Goal: Information Seeking & Learning: Learn about a topic

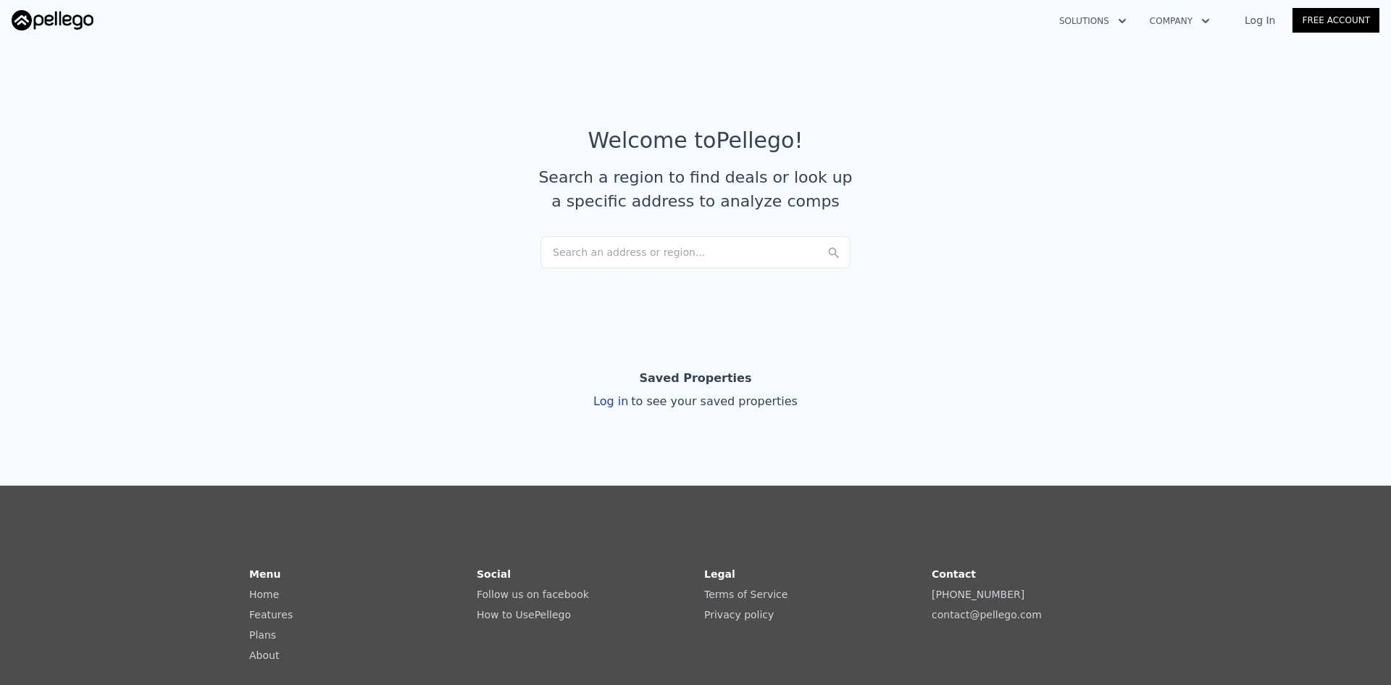
click at [621, 252] on div "Search an address or region..." at bounding box center [696, 252] width 310 height 32
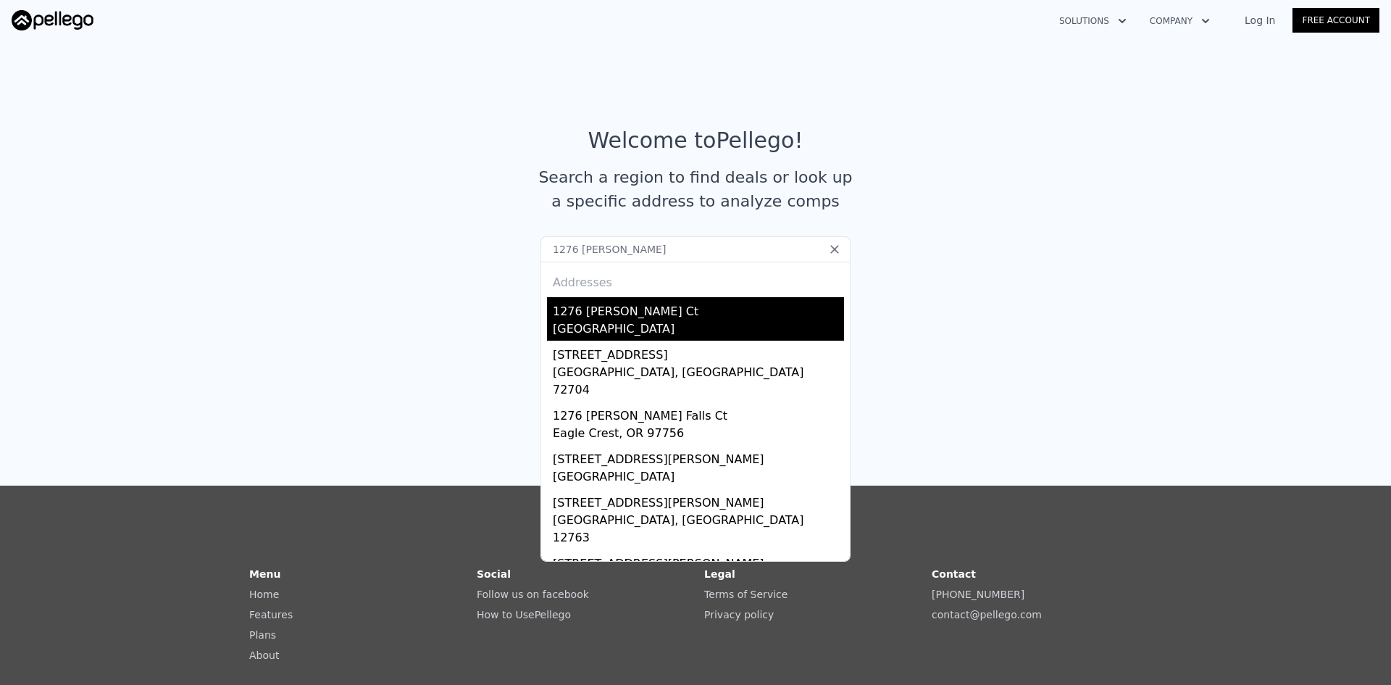
type input "1276 [PERSON_NAME]"
click at [596, 330] on div "[GEOGRAPHIC_DATA]" at bounding box center [698, 330] width 291 height 20
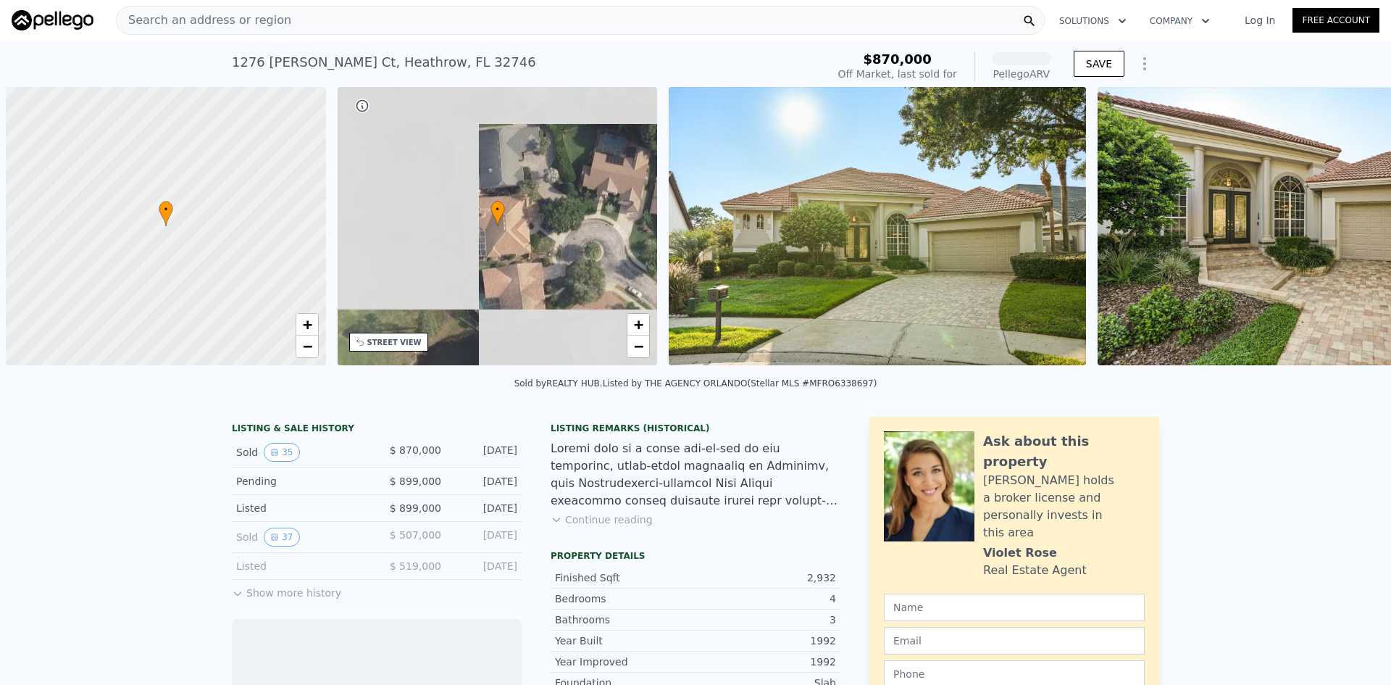
scroll to position [0, 6]
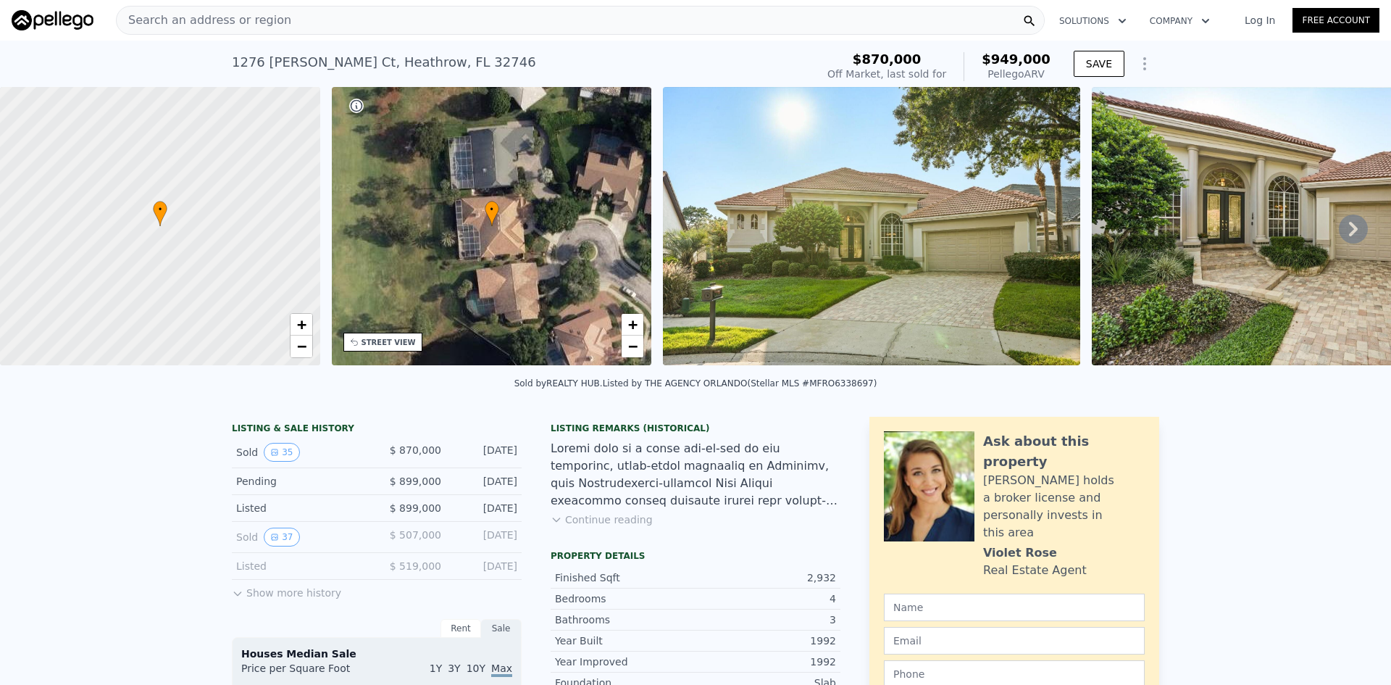
click at [1349, 233] on icon at bounding box center [1353, 229] width 9 height 14
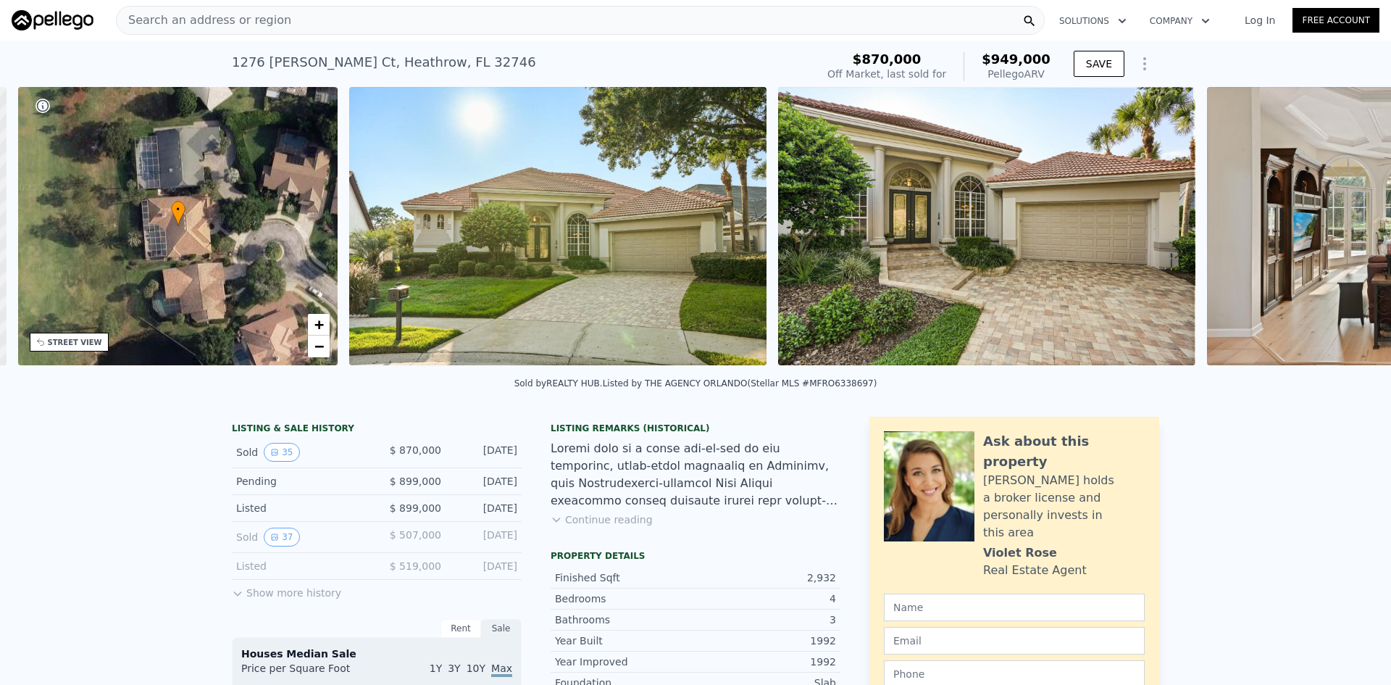
scroll to position [0, 338]
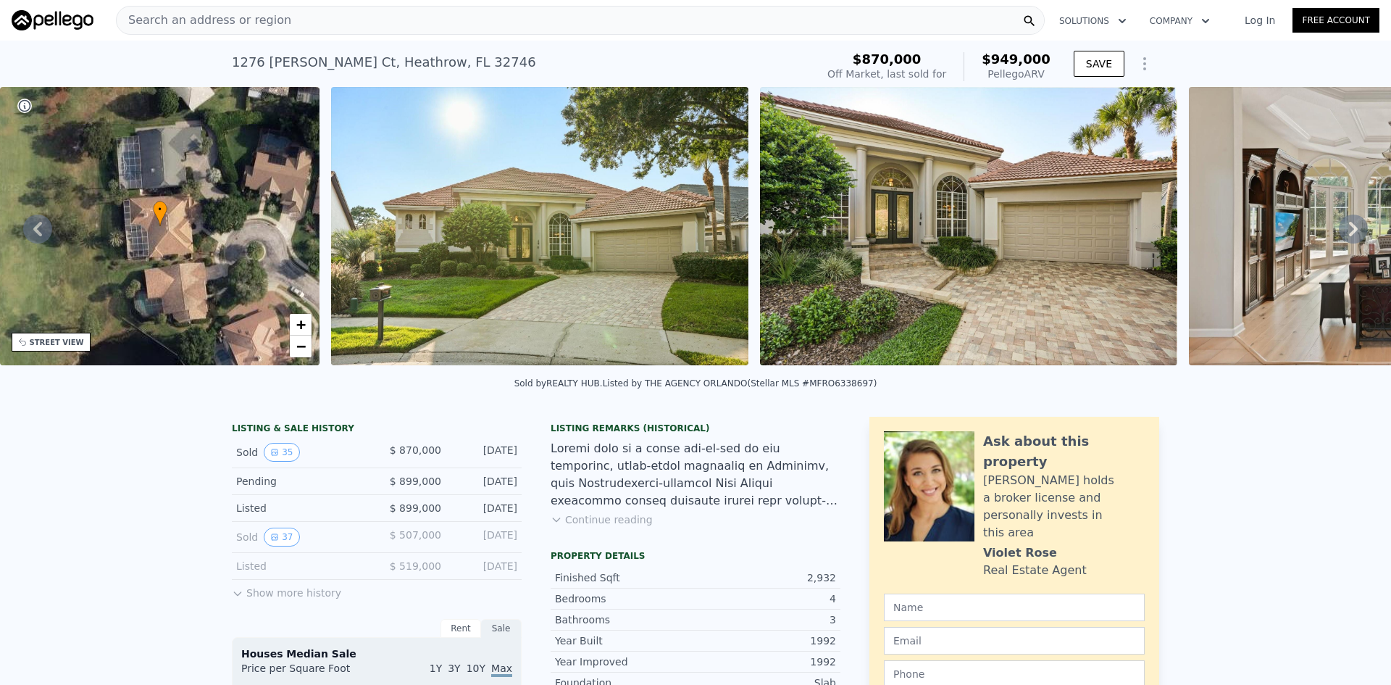
click at [1348, 238] on icon at bounding box center [1353, 228] width 29 height 29
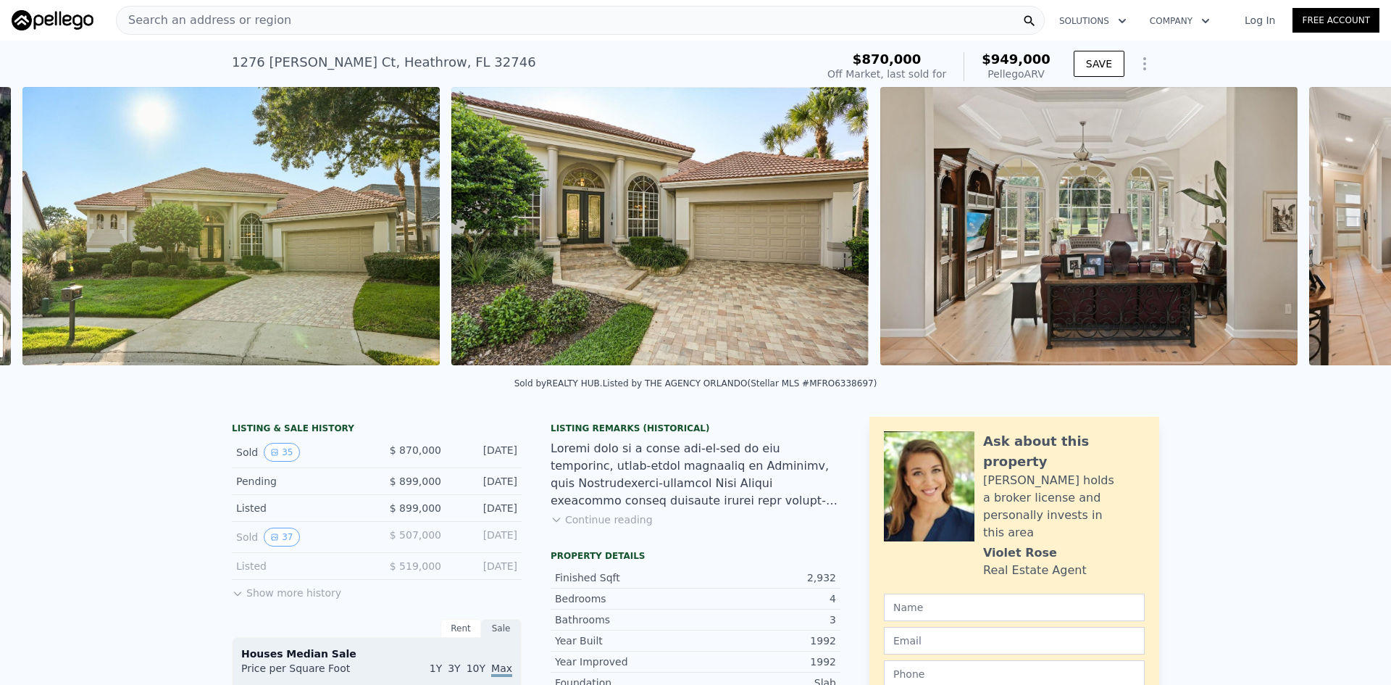
scroll to position [0, 663]
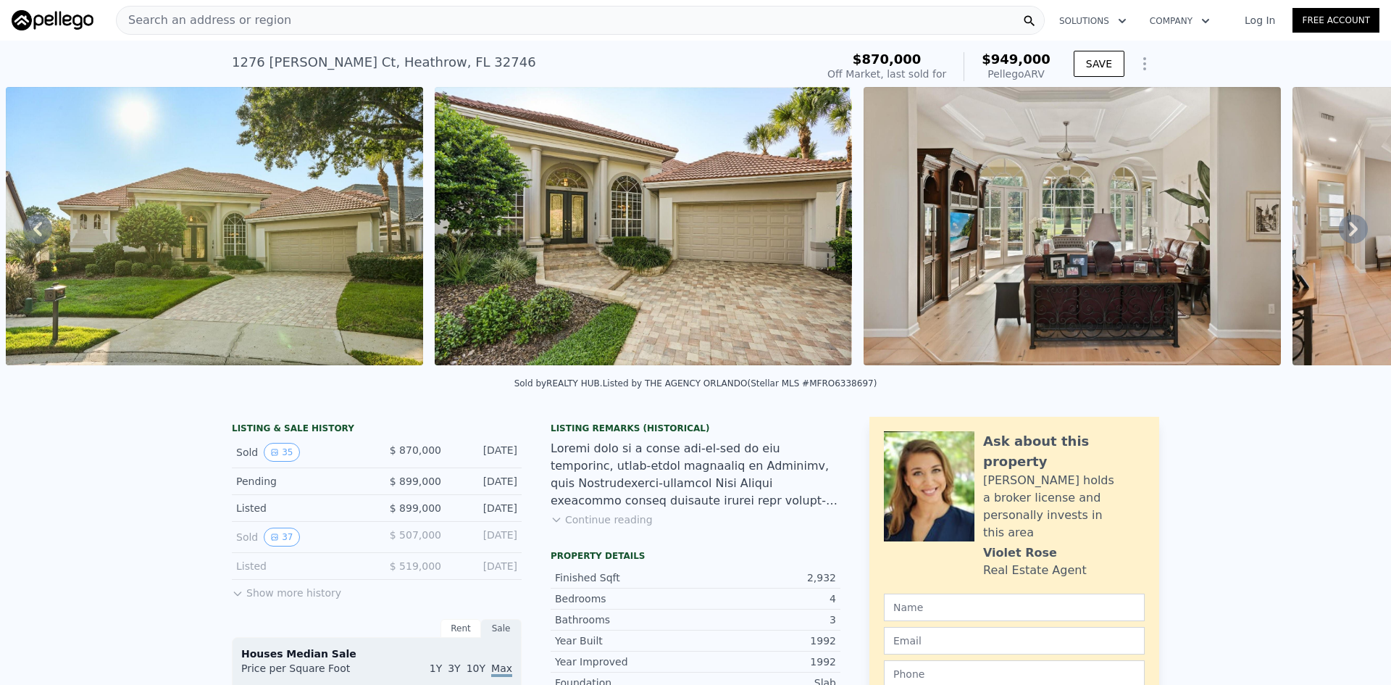
click at [1349, 230] on icon at bounding box center [1353, 229] width 9 height 14
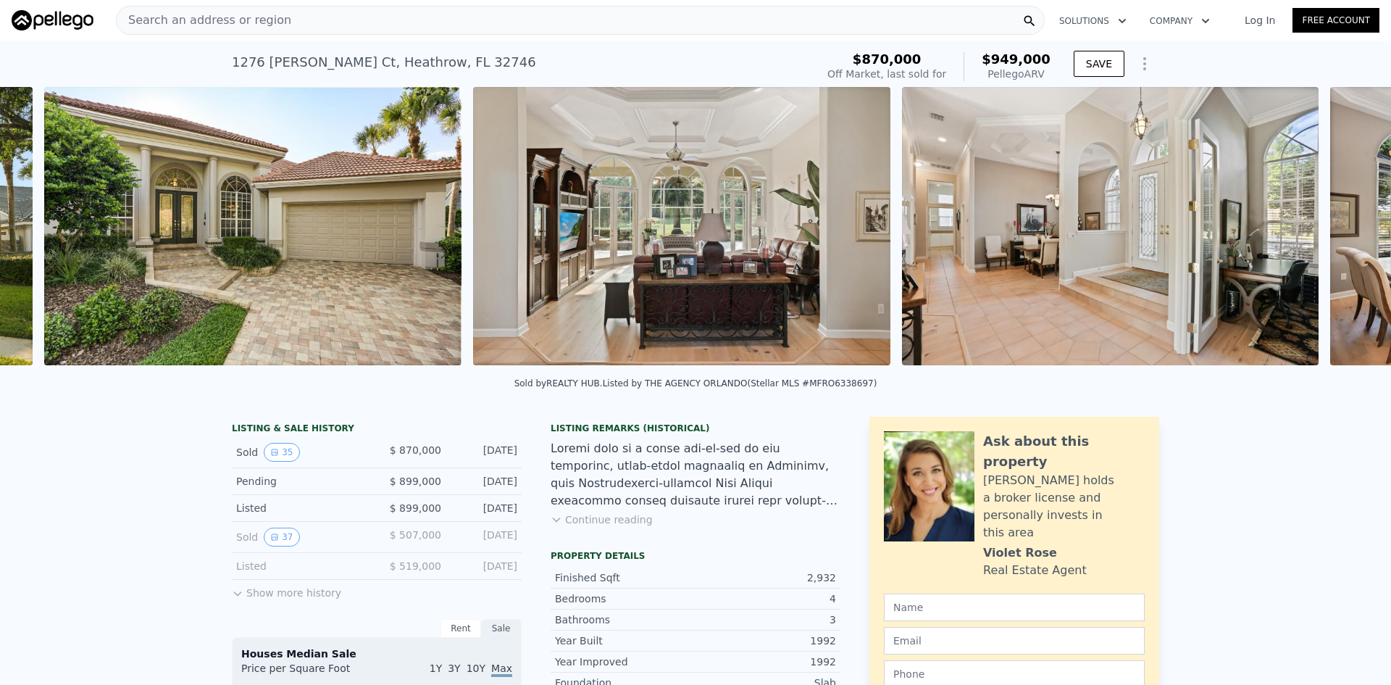
scroll to position [0, 1092]
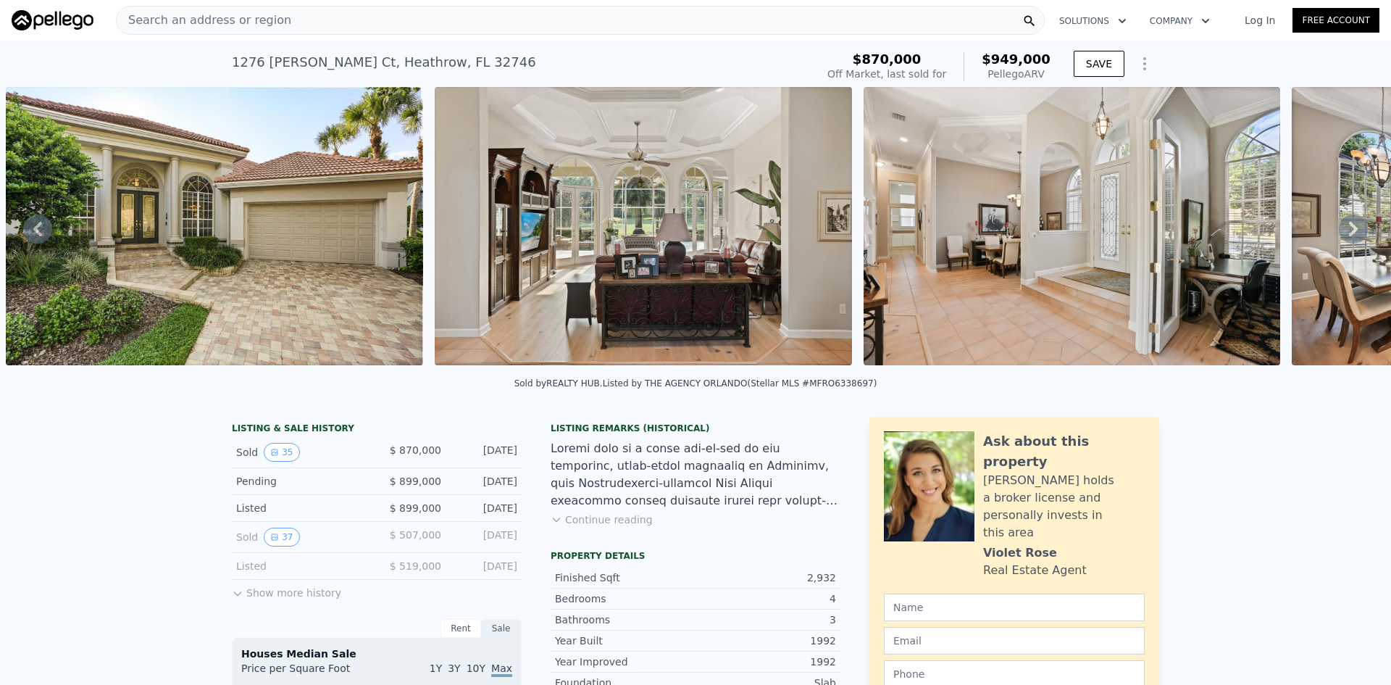
click at [1349, 230] on icon at bounding box center [1353, 229] width 9 height 14
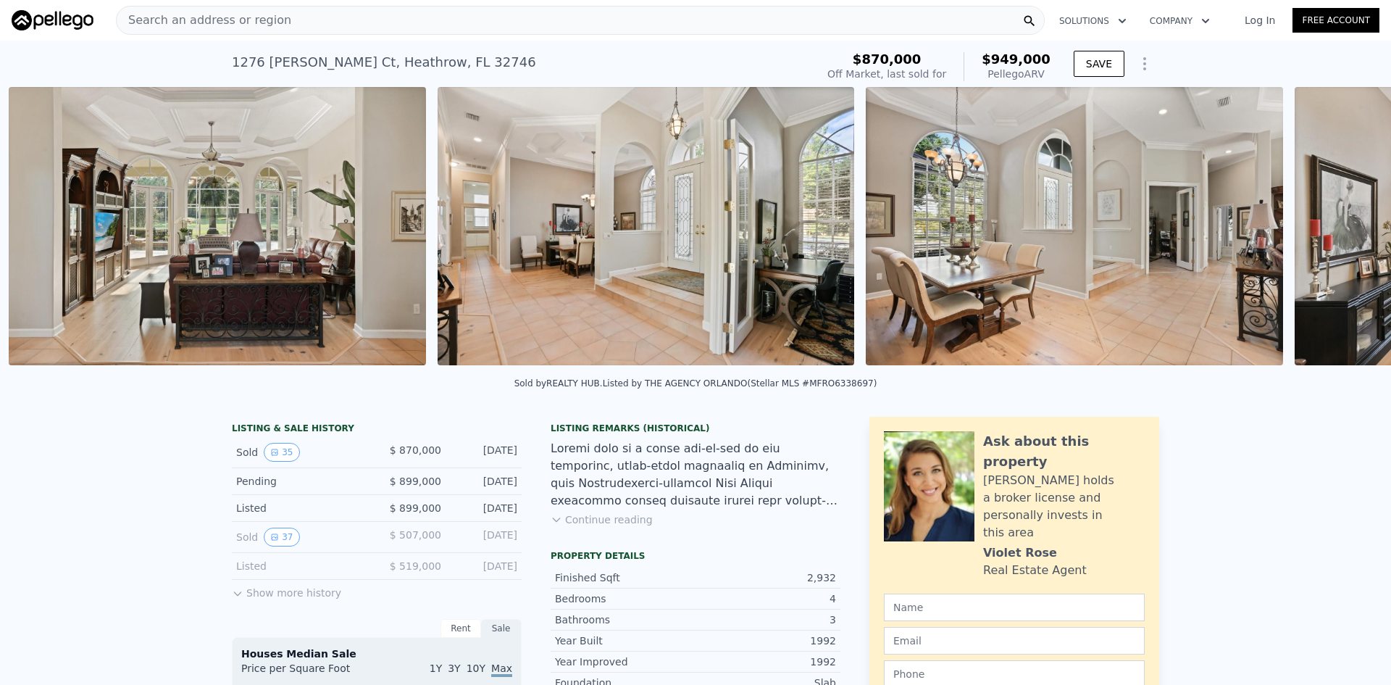
scroll to position [0, 1521]
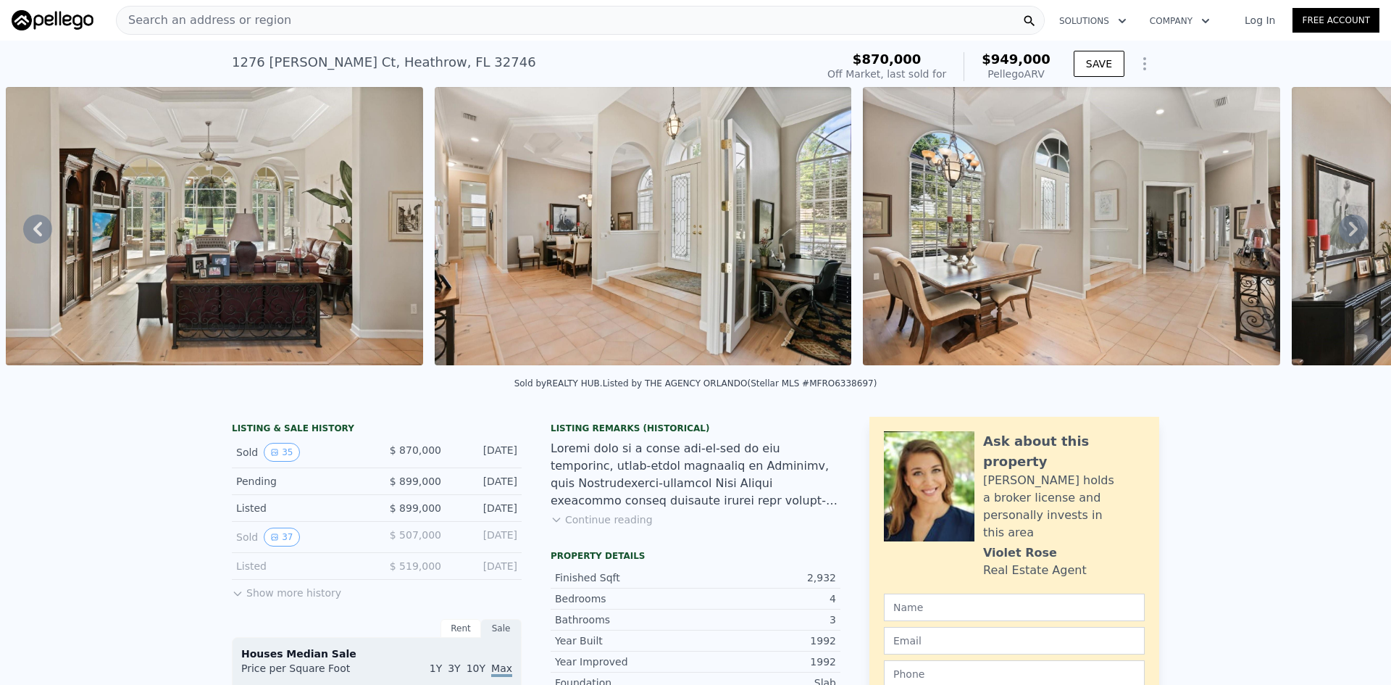
click at [1346, 228] on icon at bounding box center [1353, 228] width 29 height 29
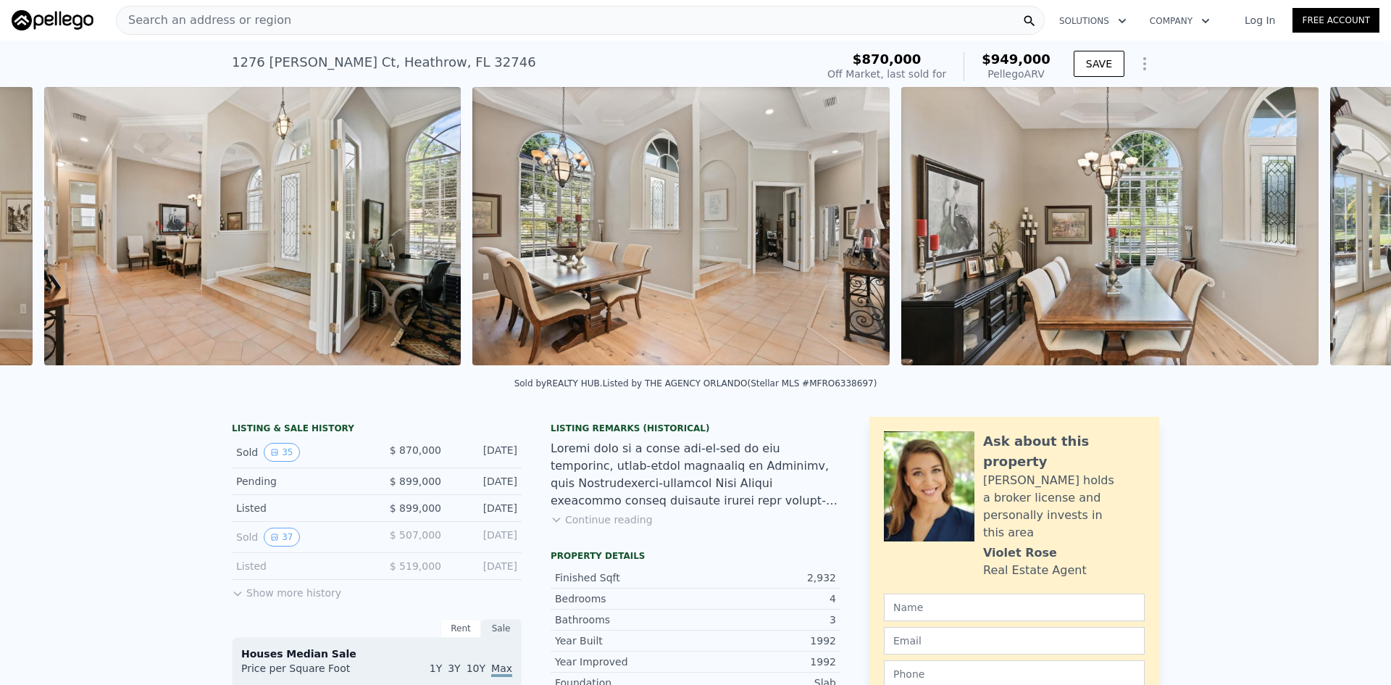
scroll to position [0, 1950]
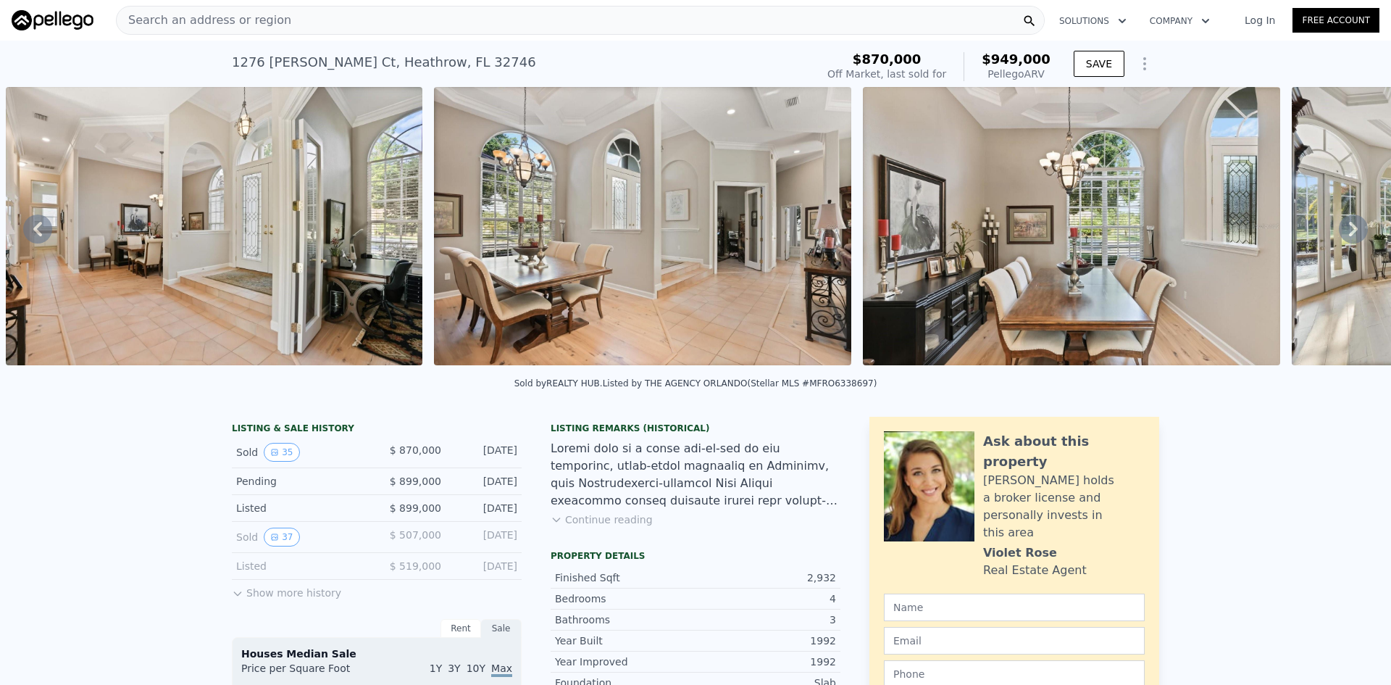
click at [1346, 228] on icon at bounding box center [1353, 228] width 29 height 29
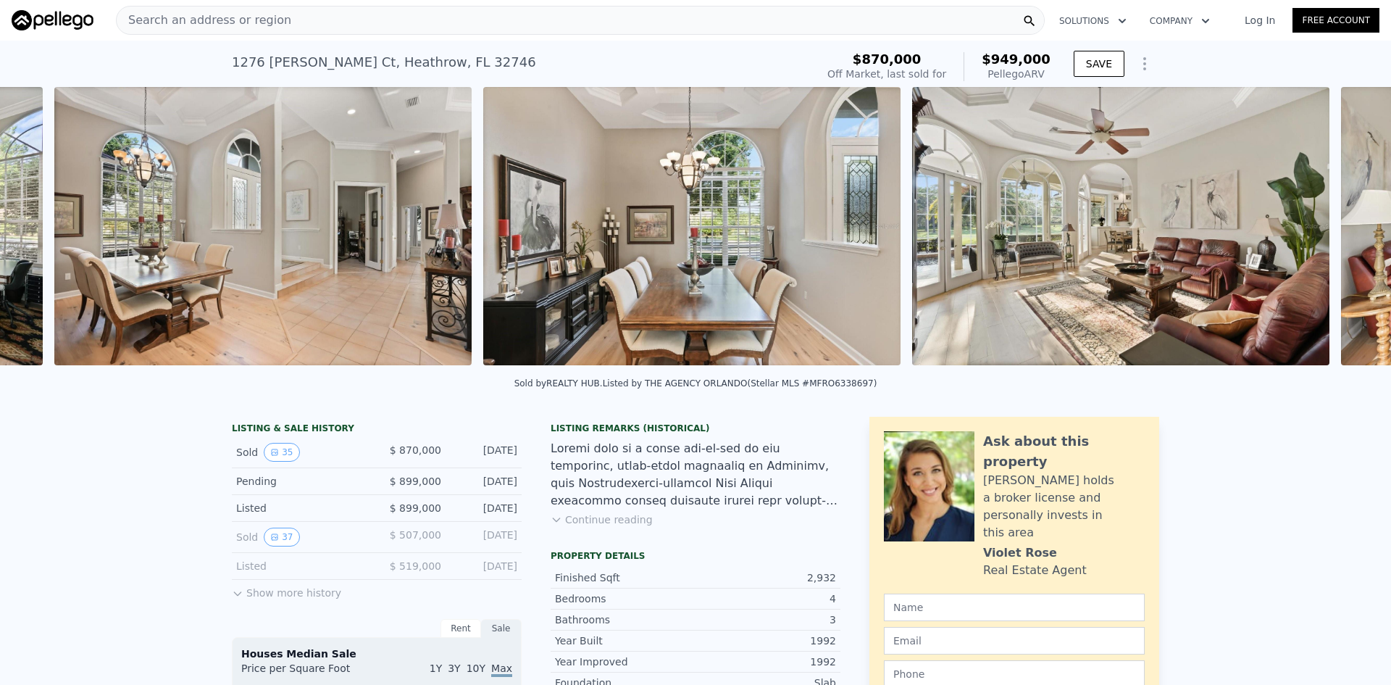
scroll to position [0, 2378]
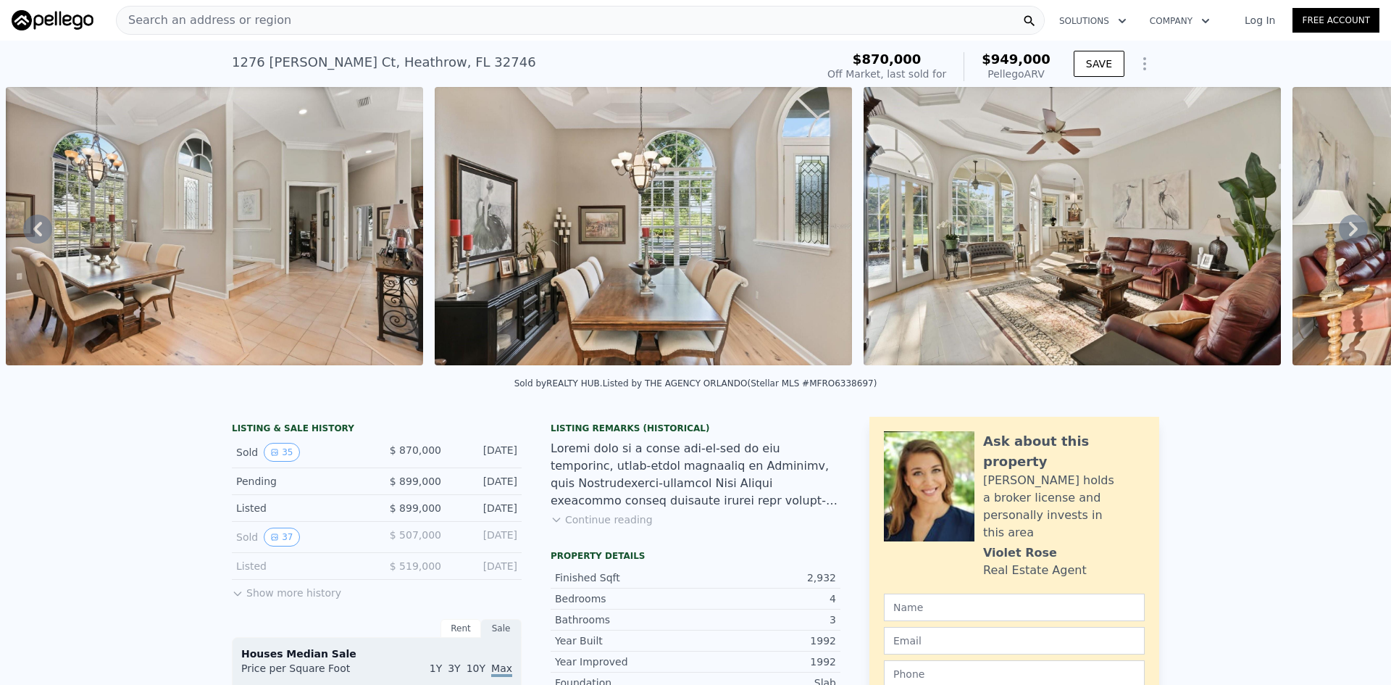
click at [1346, 228] on icon at bounding box center [1353, 228] width 29 height 29
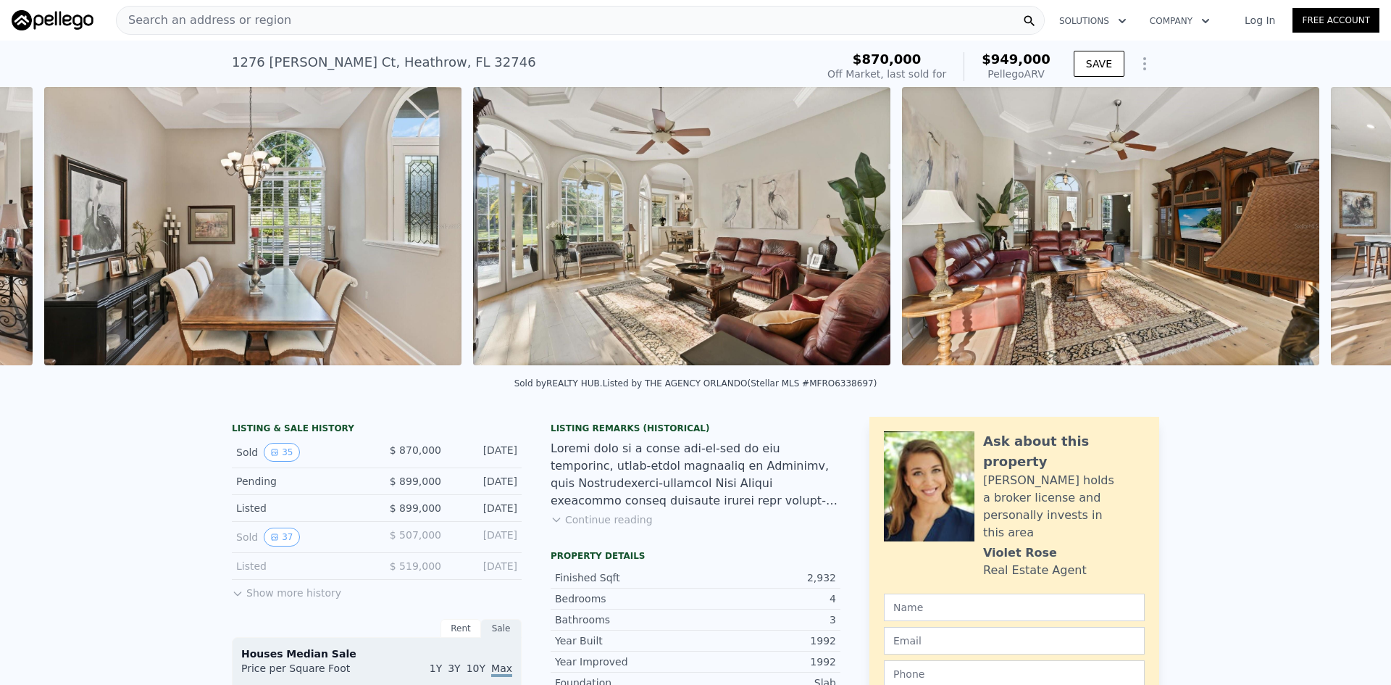
scroll to position [0, 2807]
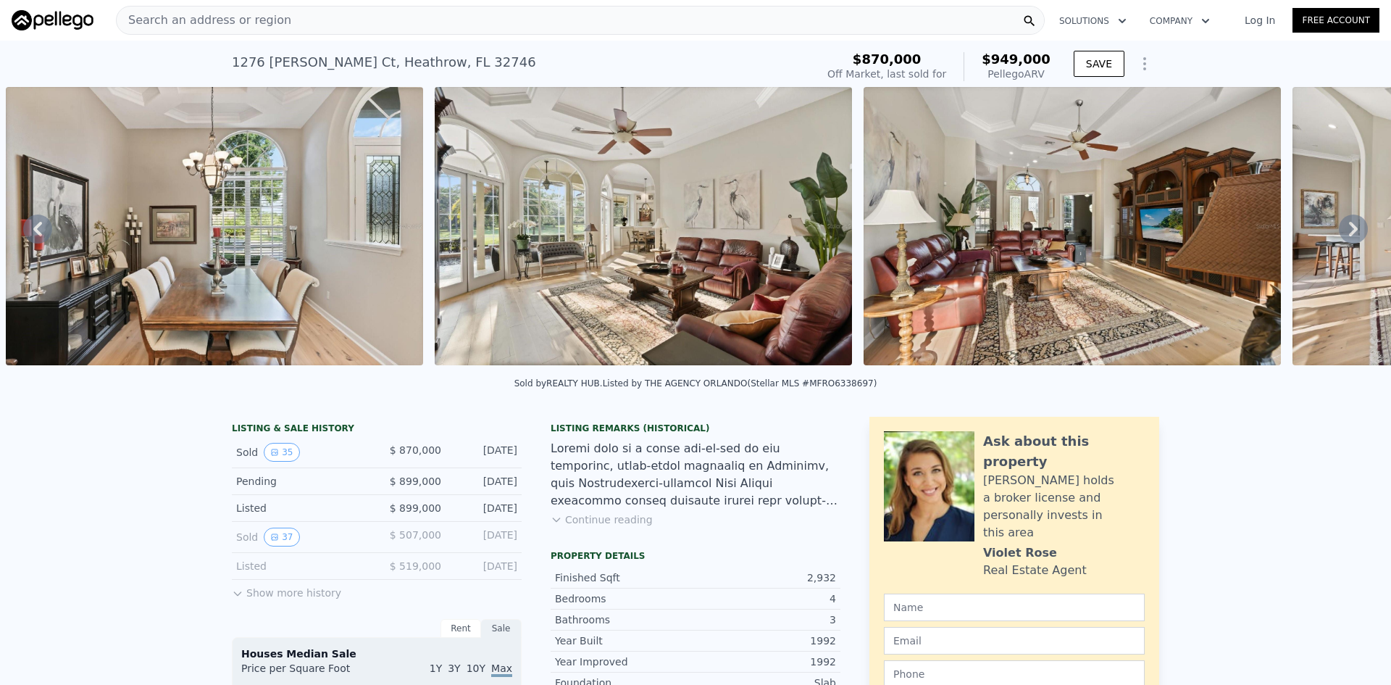
click at [1346, 228] on icon at bounding box center [1353, 228] width 29 height 29
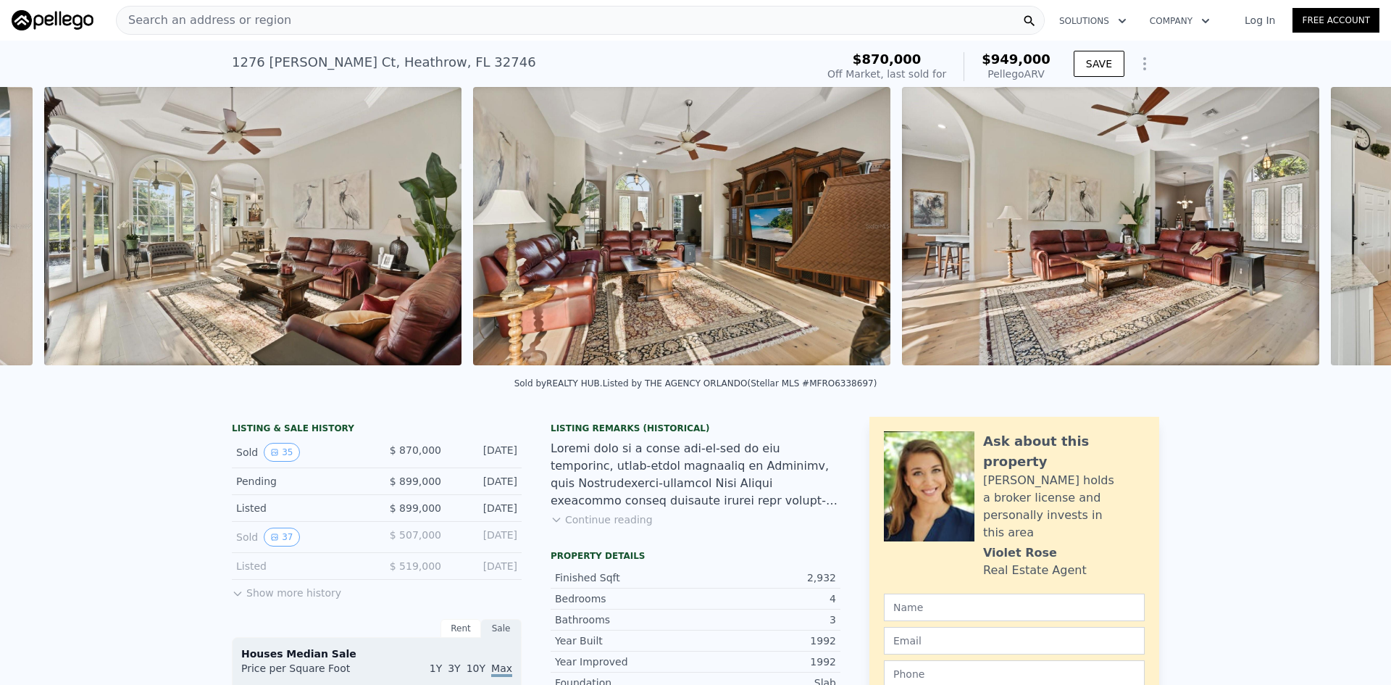
scroll to position [0, 3236]
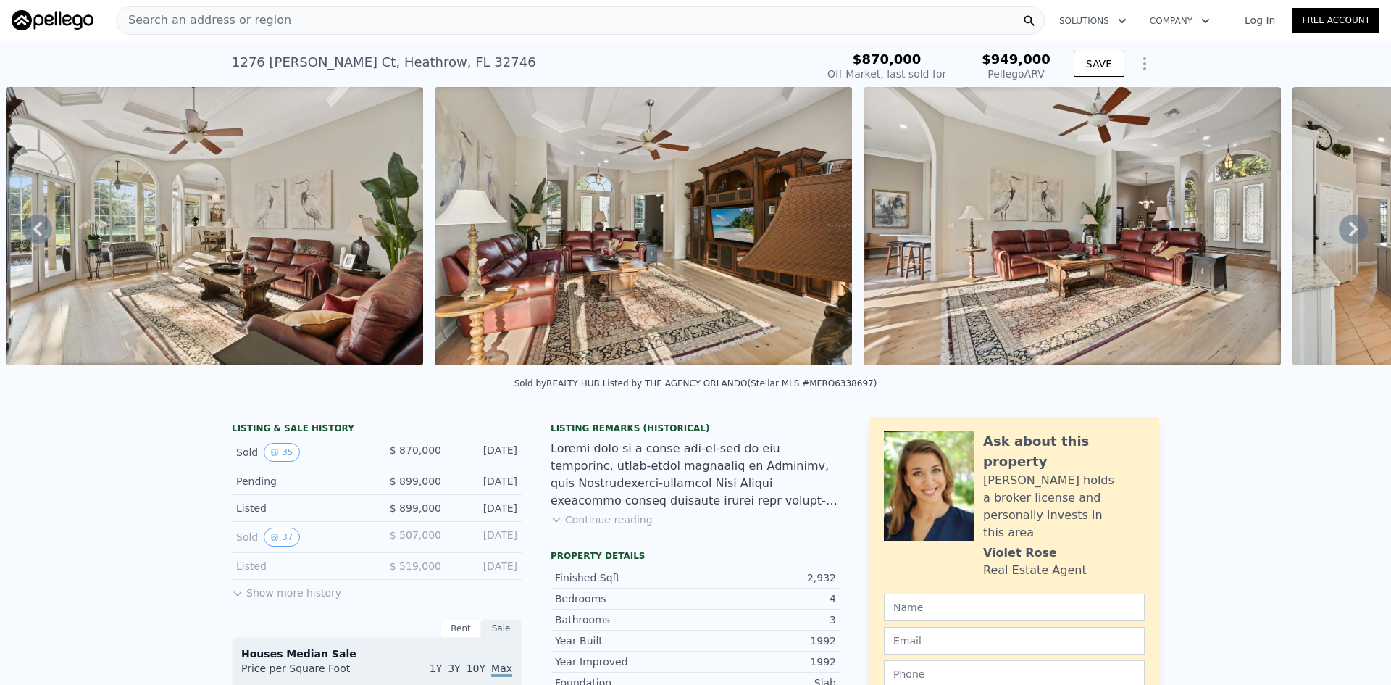
click at [1346, 228] on icon at bounding box center [1353, 228] width 29 height 29
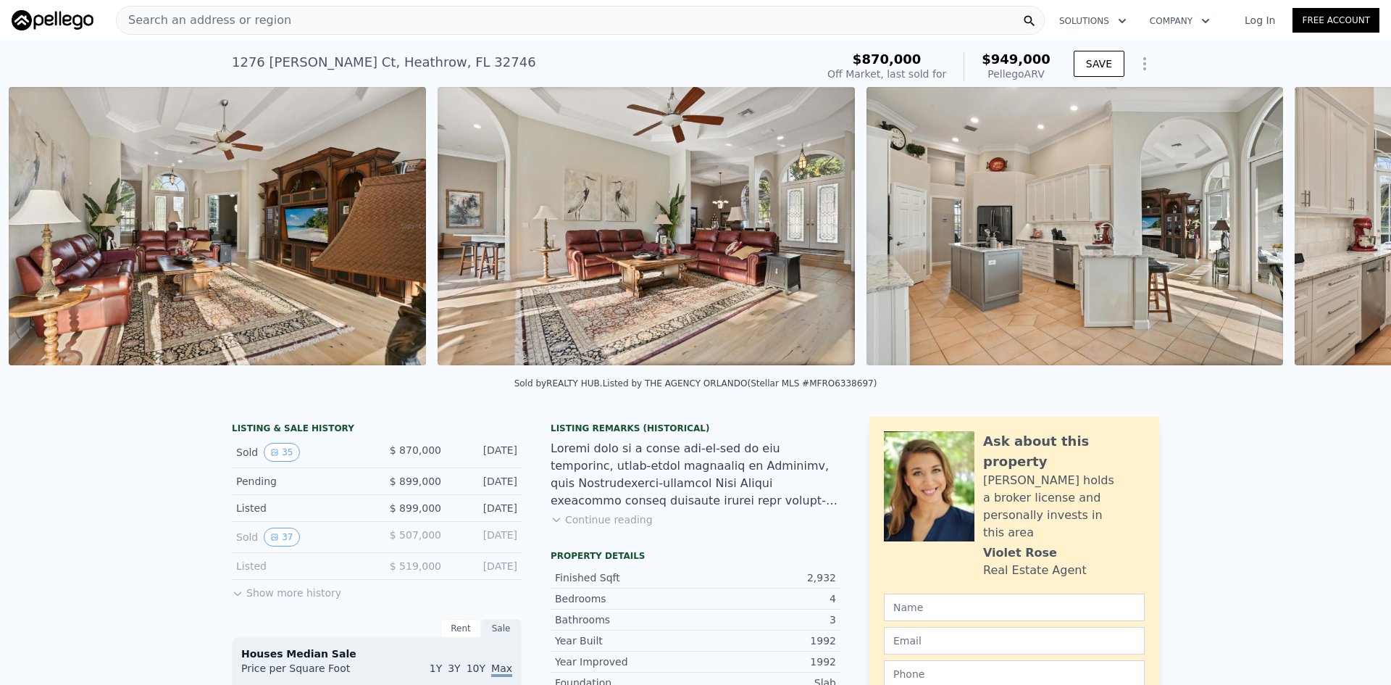
scroll to position [0, 3665]
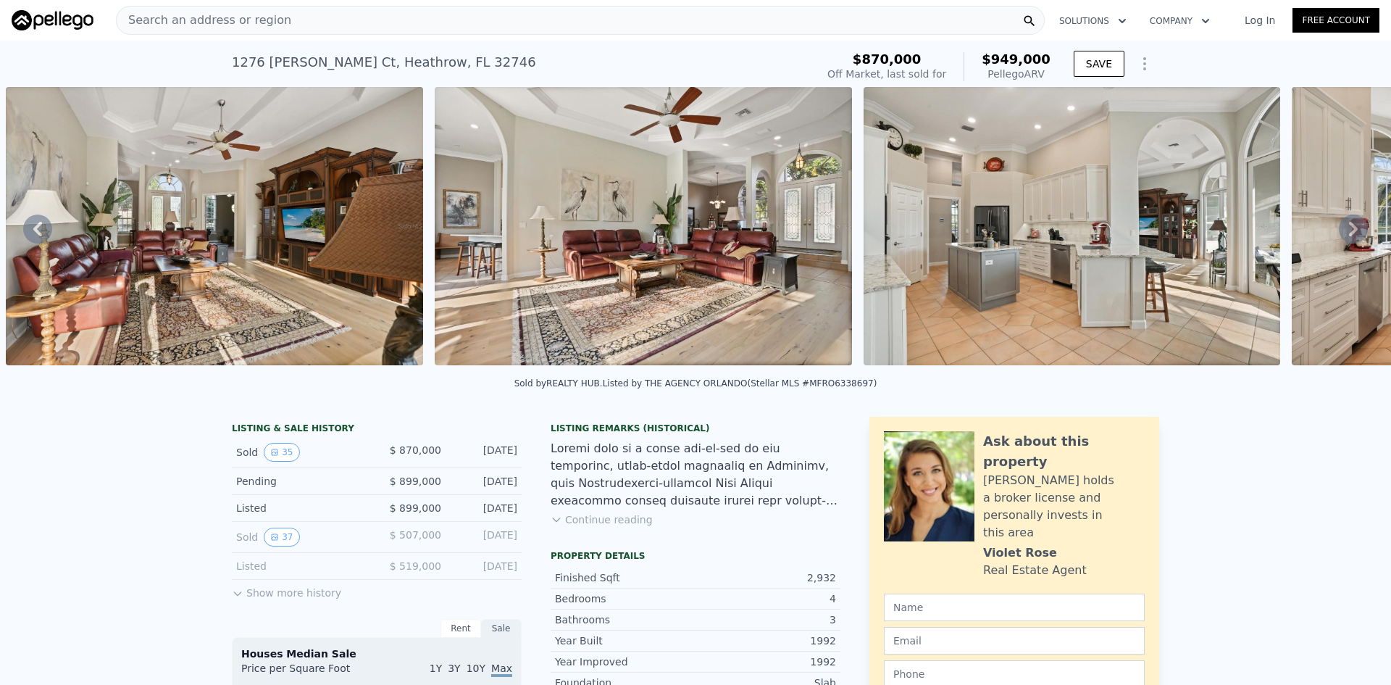
click at [1346, 228] on icon at bounding box center [1353, 228] width 29 height 29
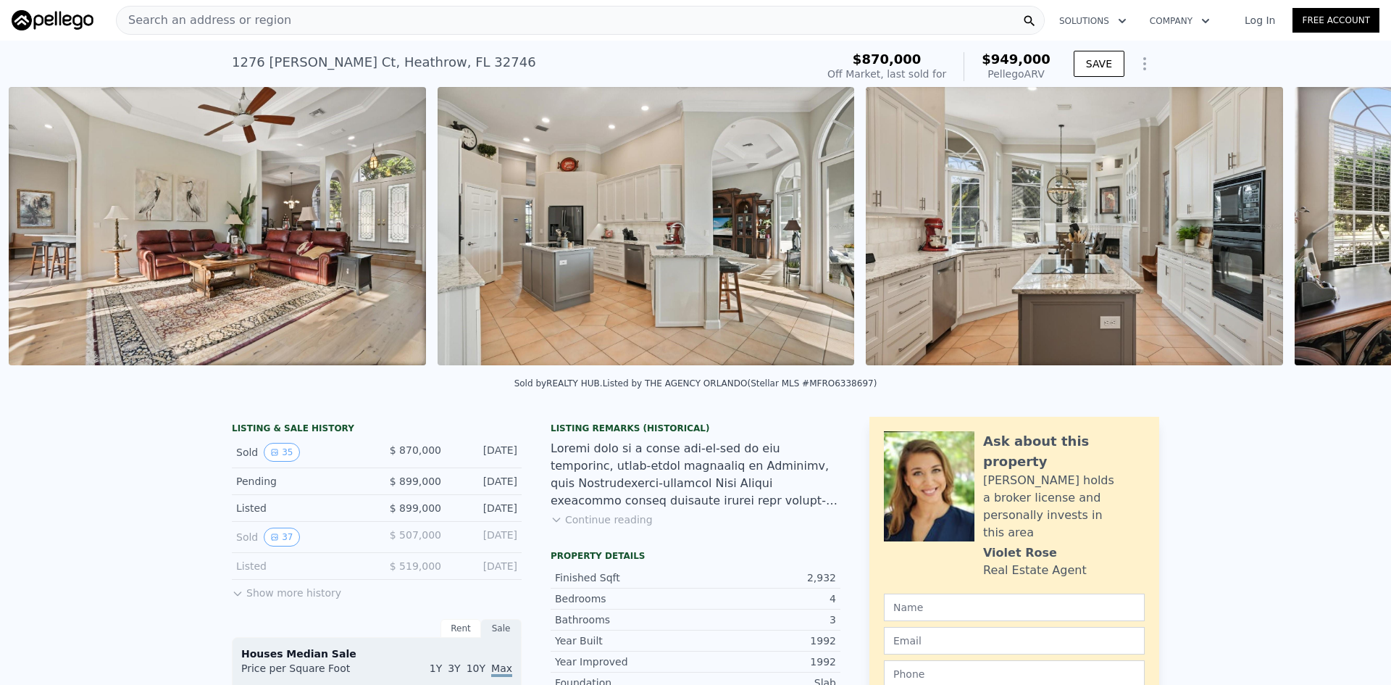
scroll to position [0, 4094]
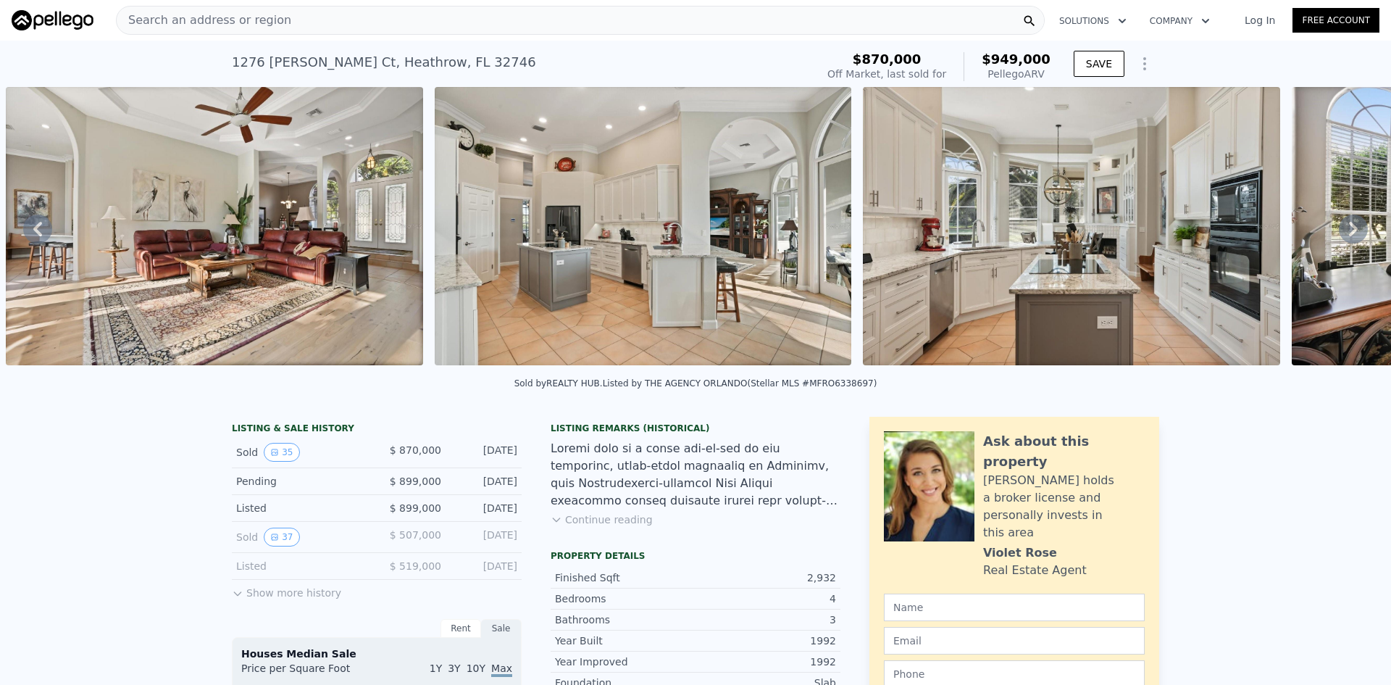
click at [1346, 228] on icon at bounding box center [1353, 228] width 29 height 29
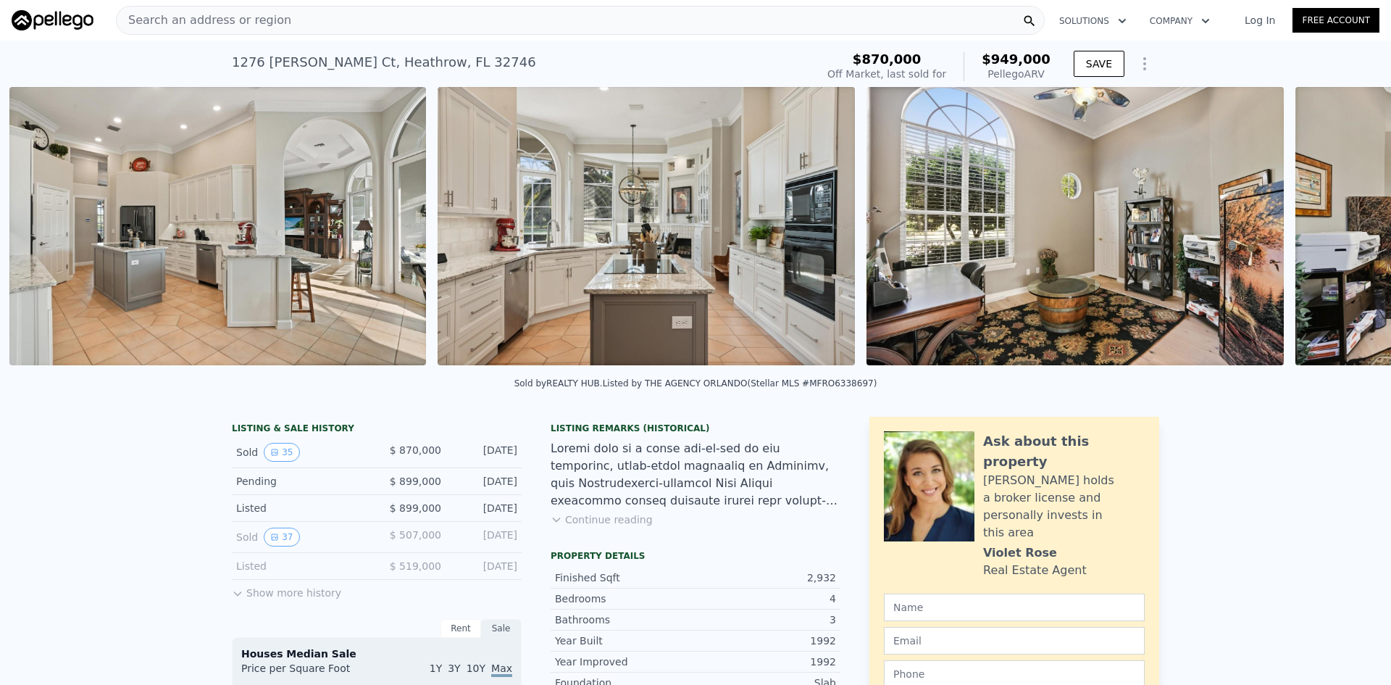
scroll to position [0, 4523]
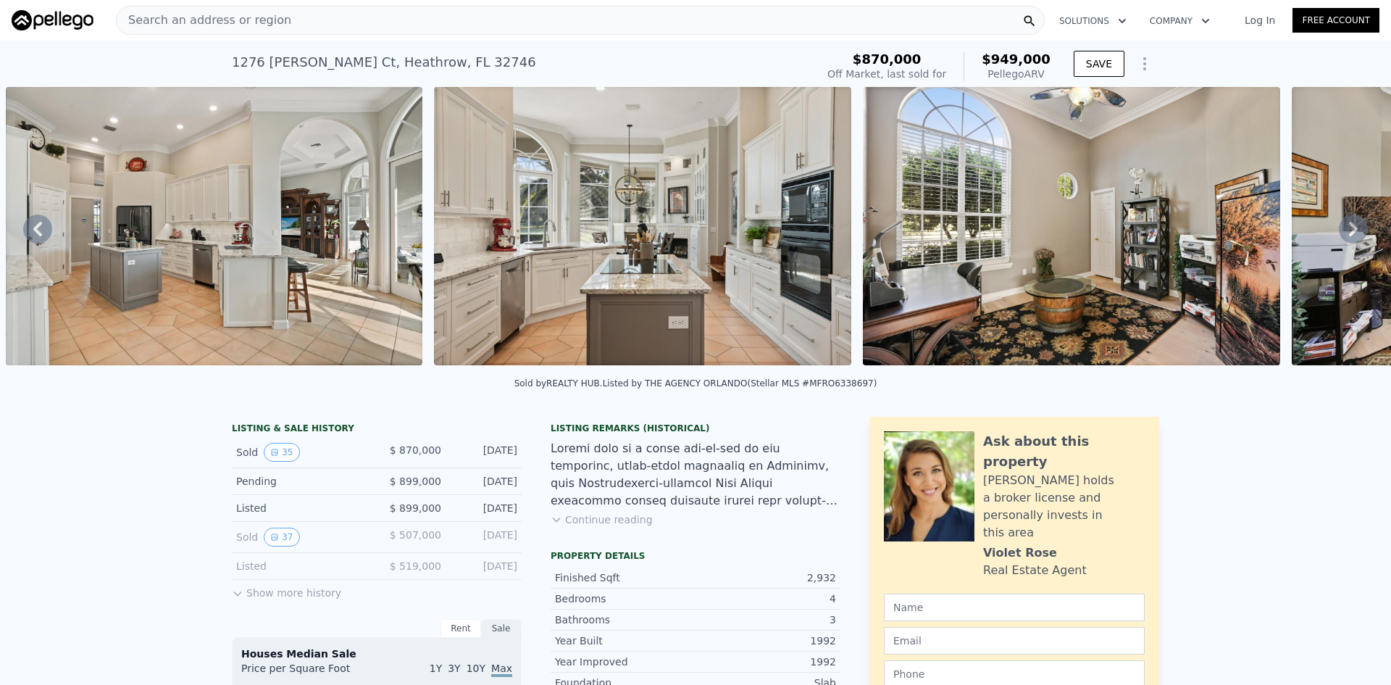
click at [1346, 228] on icon at bounding box center [1353, 228] width 29 height 29
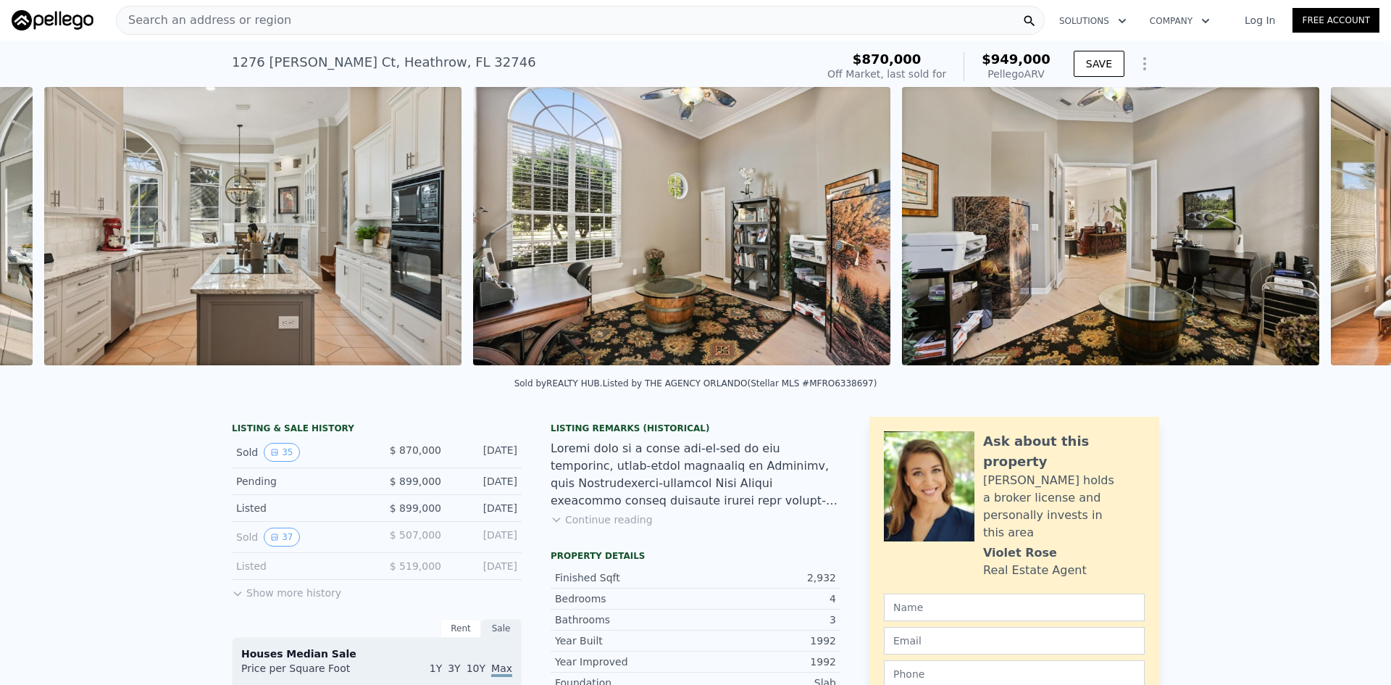
scroll to position [0, 4951]
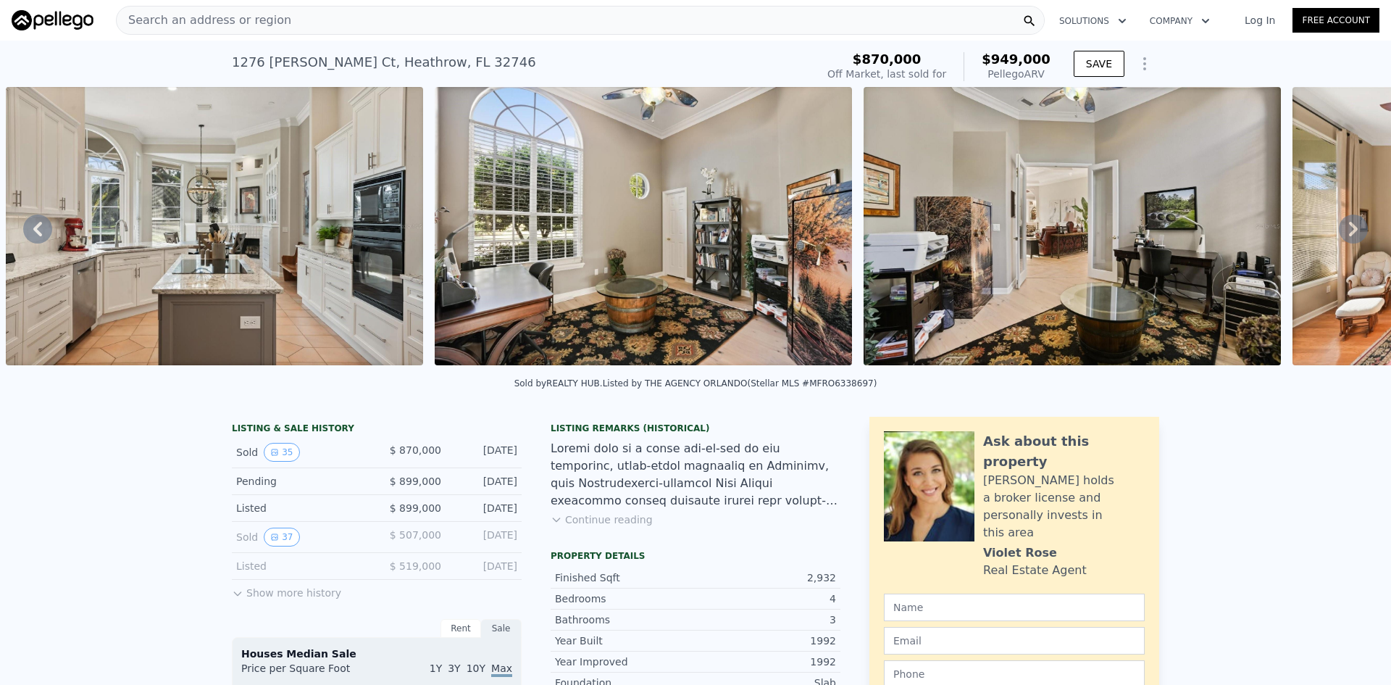
click at [1346, 228] on icon at bounding box center [1353, 228] width 29 height 29
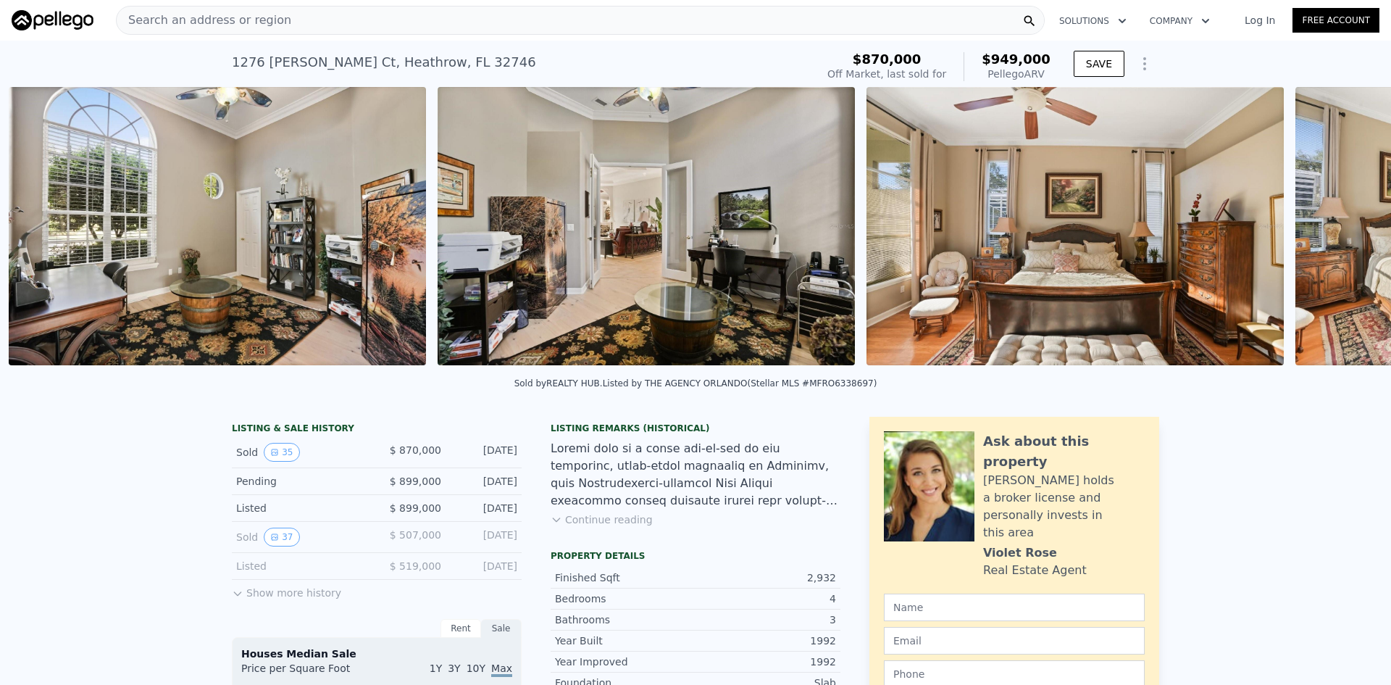
scroll to position [0, 5380]
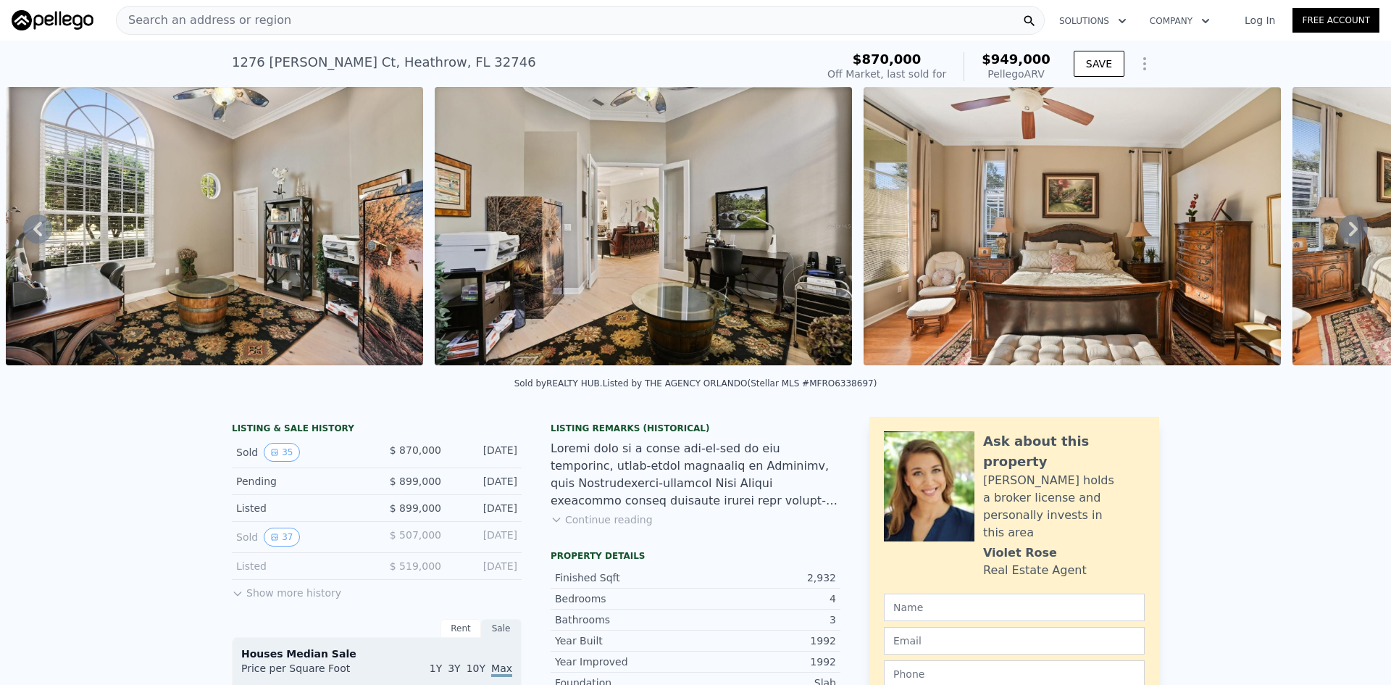
click at [1346, 228] on icon at bounding box center [1353, 228] width 29 height 29
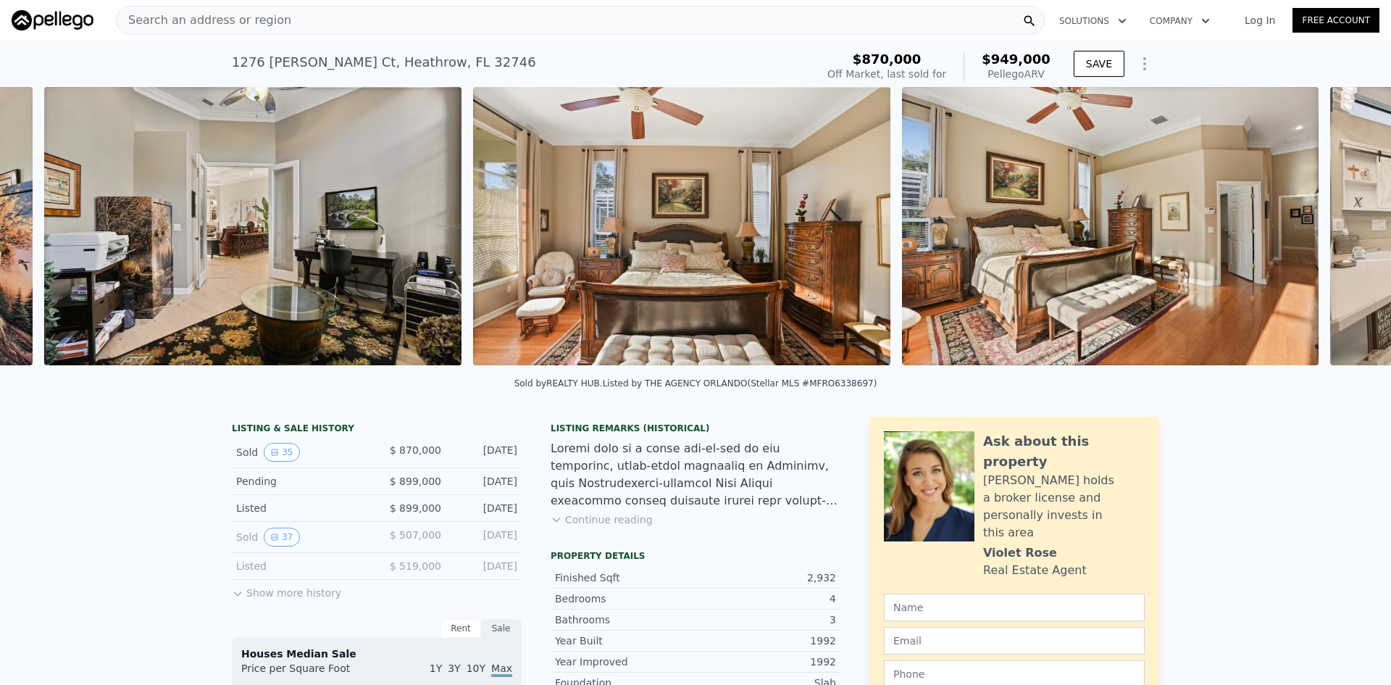
scroll to position [0, 5809]
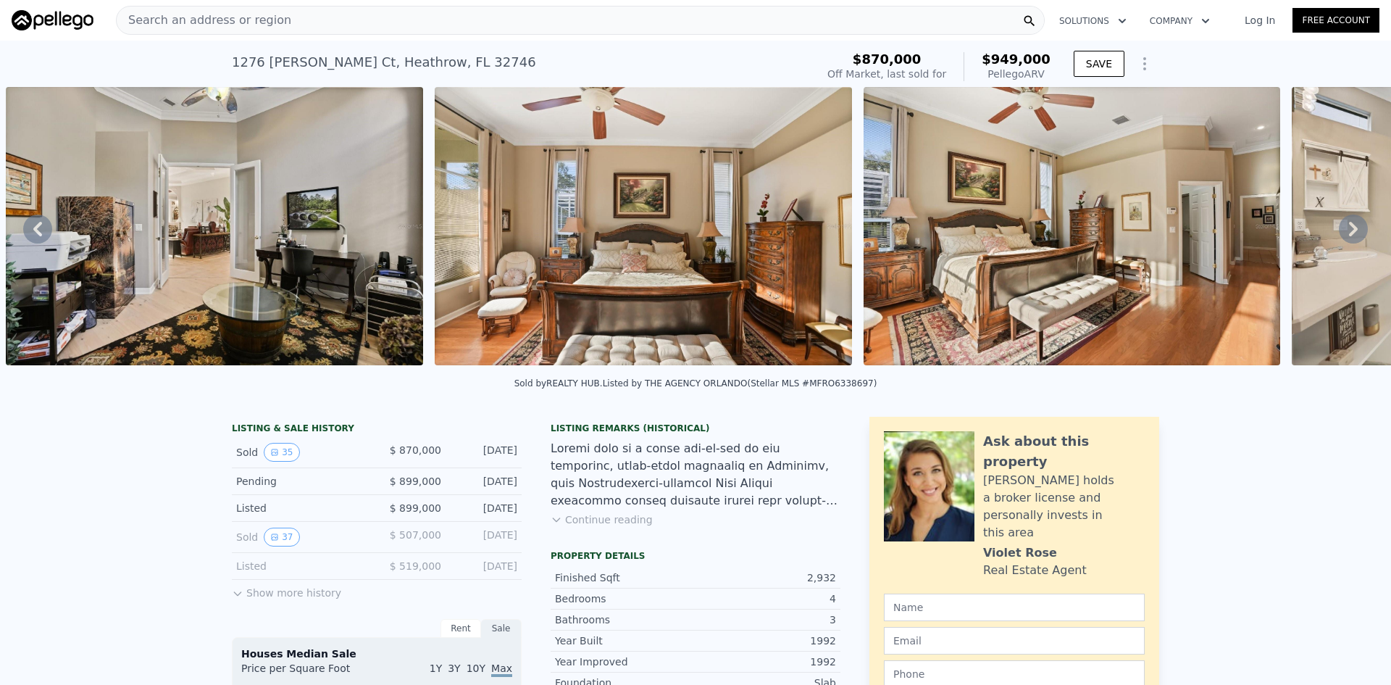
click at [1346, 228] on icon at bounding box center [1353, 228] width 29 height 29
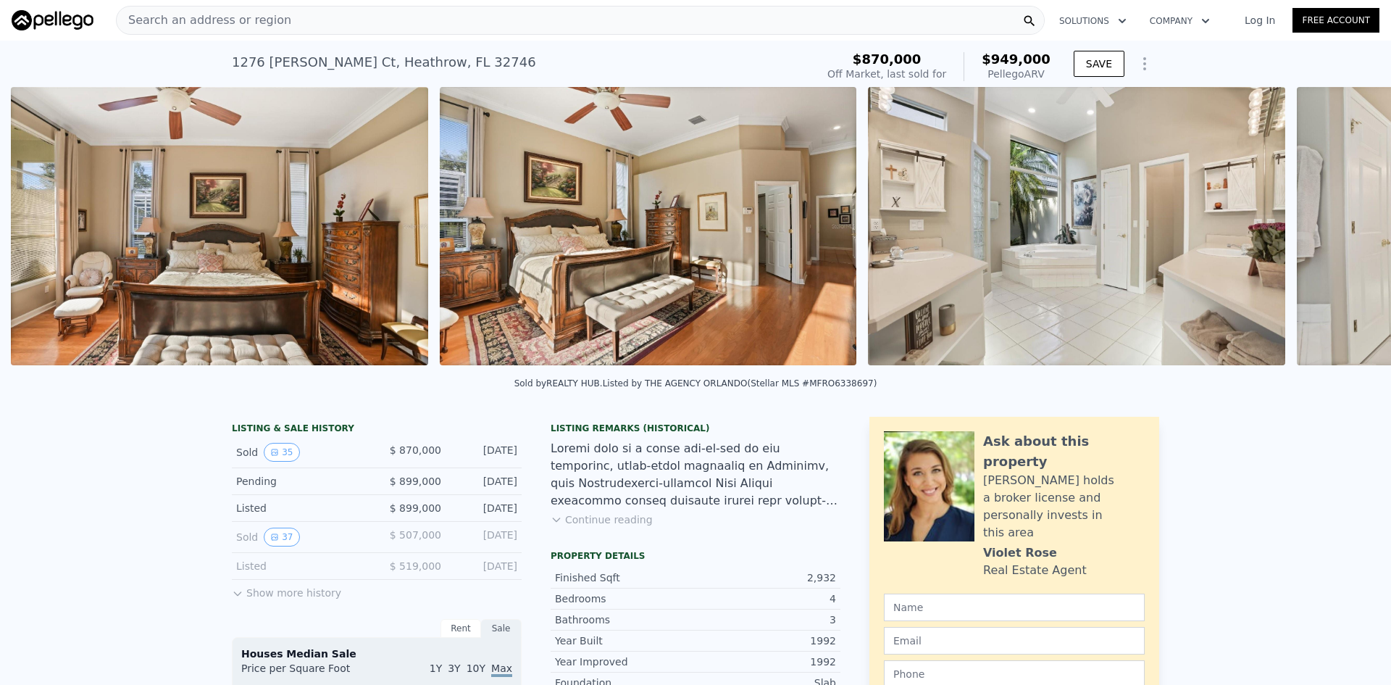
scroll to position [0, 6238]
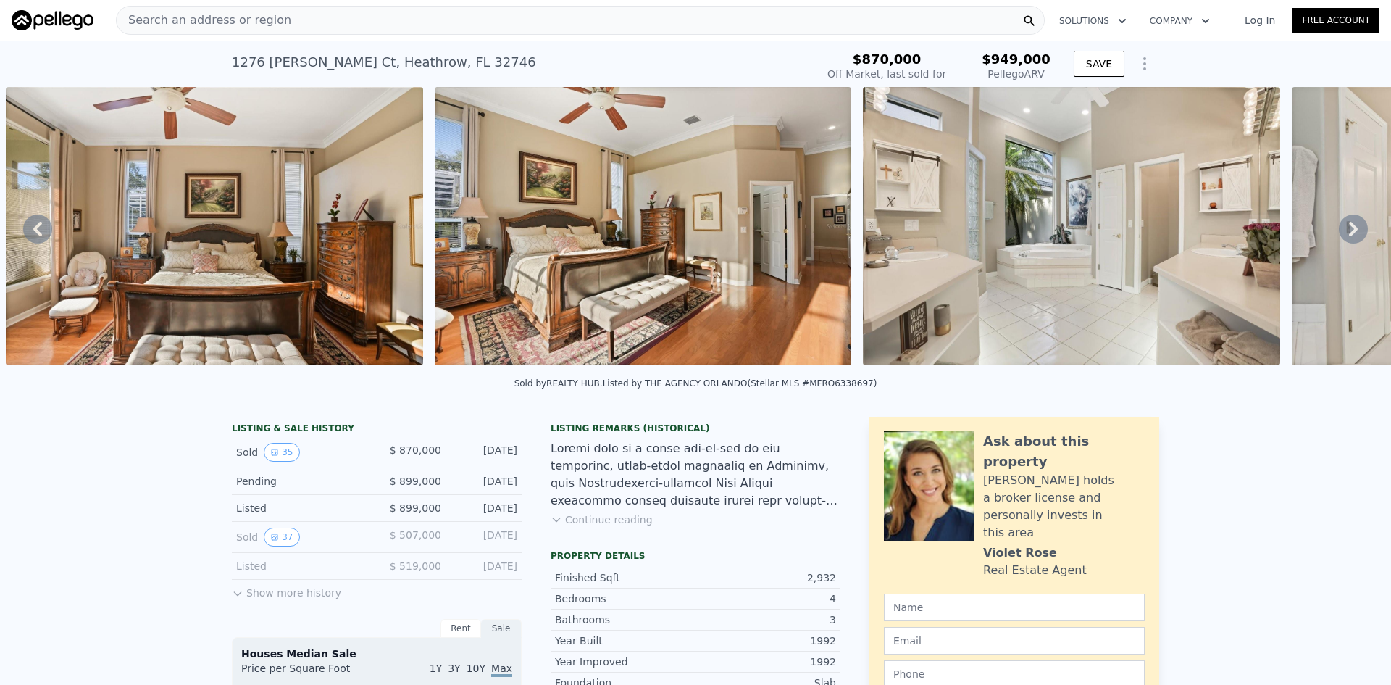
click at [1346, 228] on icon at bounding box center [1353, 228] width 29 height 29
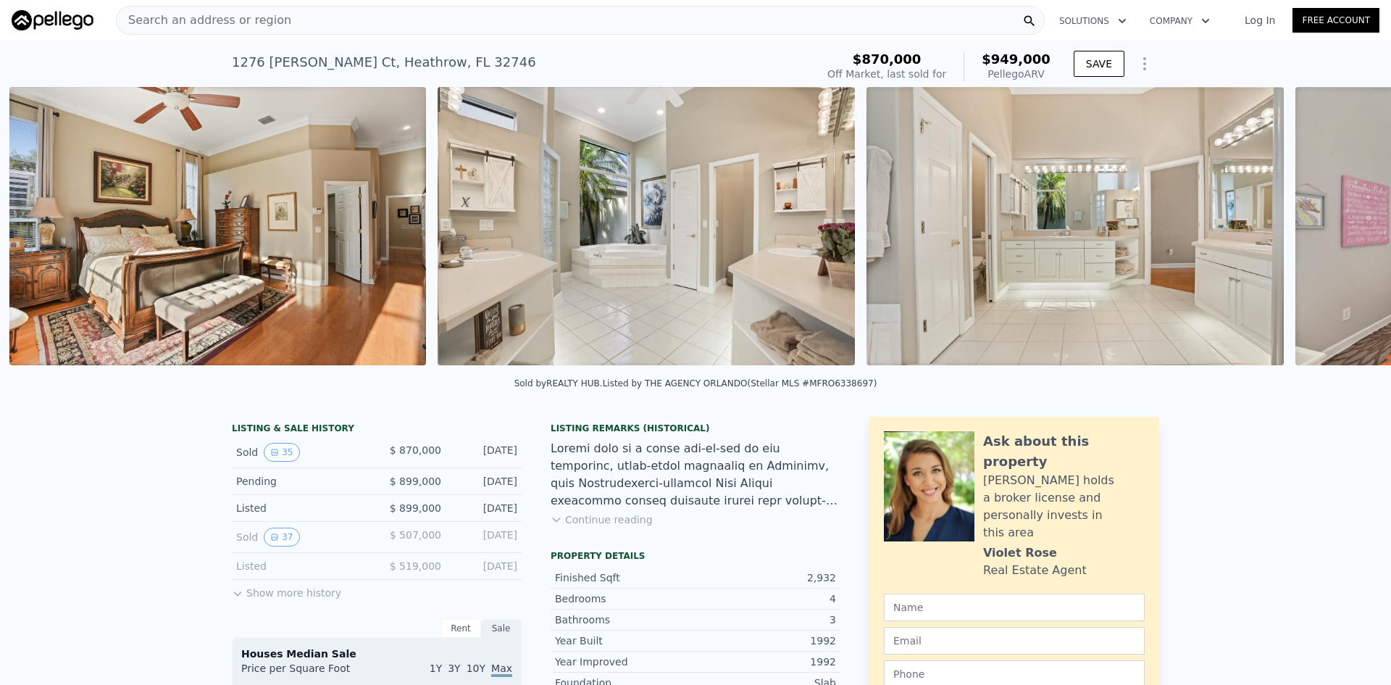
scroll to position [0, 6667]
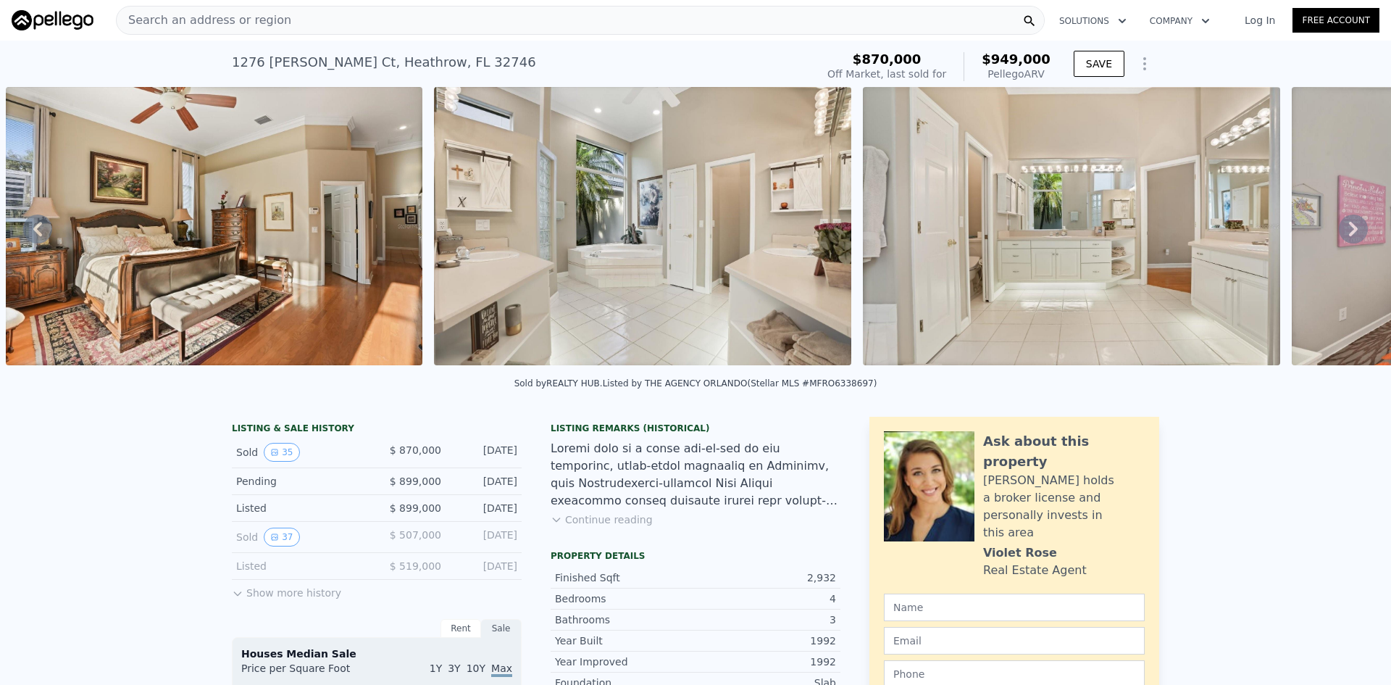
click at [1346, 228] on icon at bounding box center [1353, 228] width 29 height 29
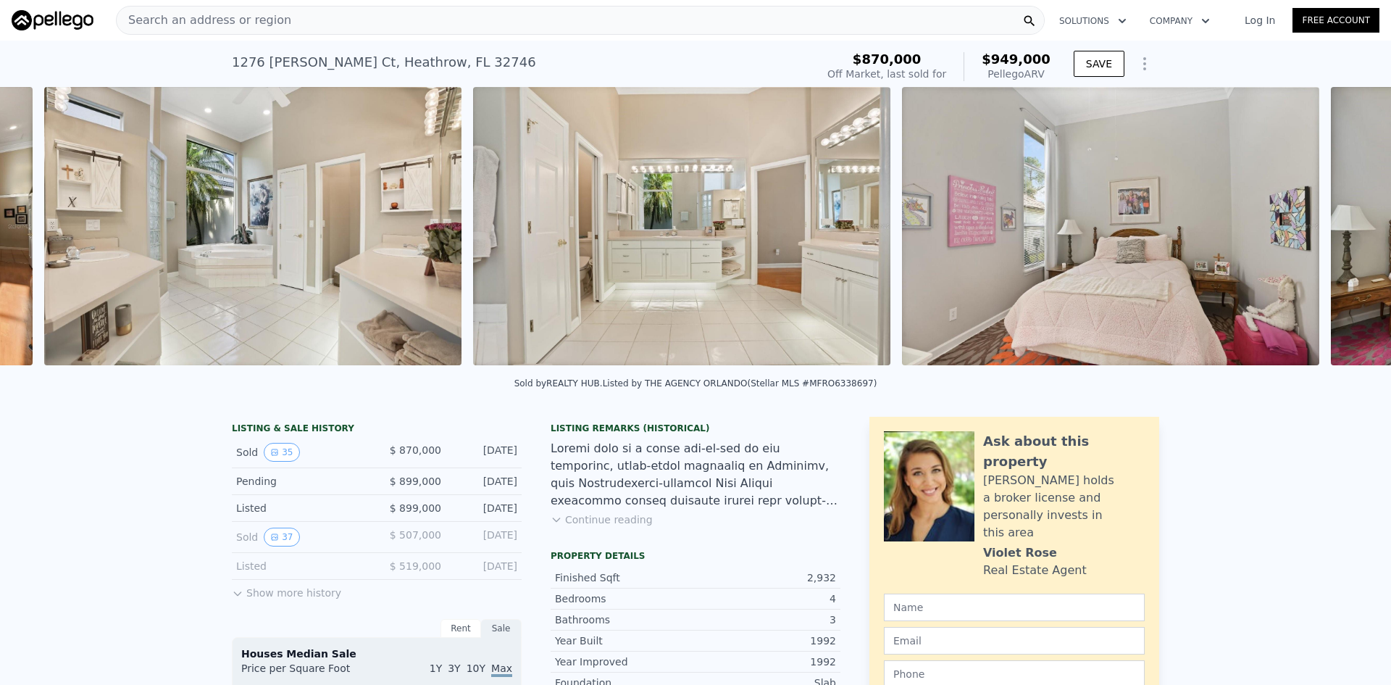
scroll to position [0, 7095]
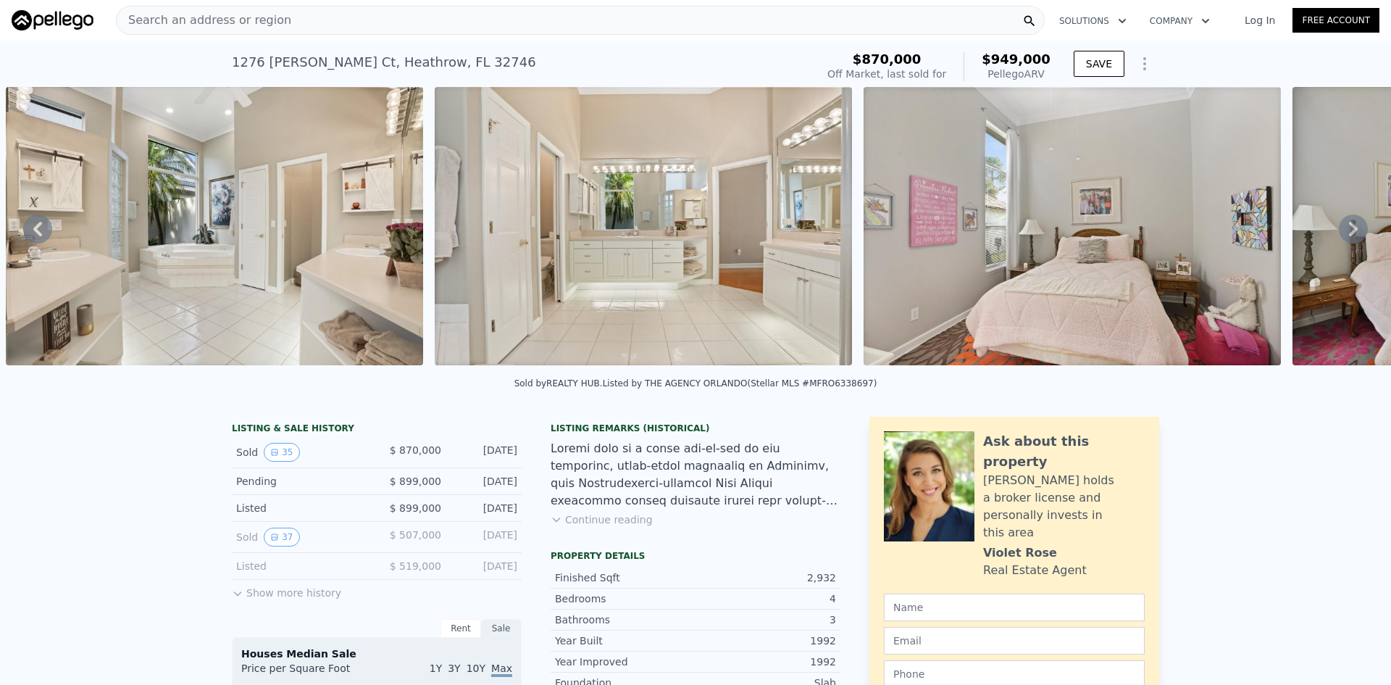
click at [1346, 228] on icon at bounding box center [1353, 228] width 29 height 29
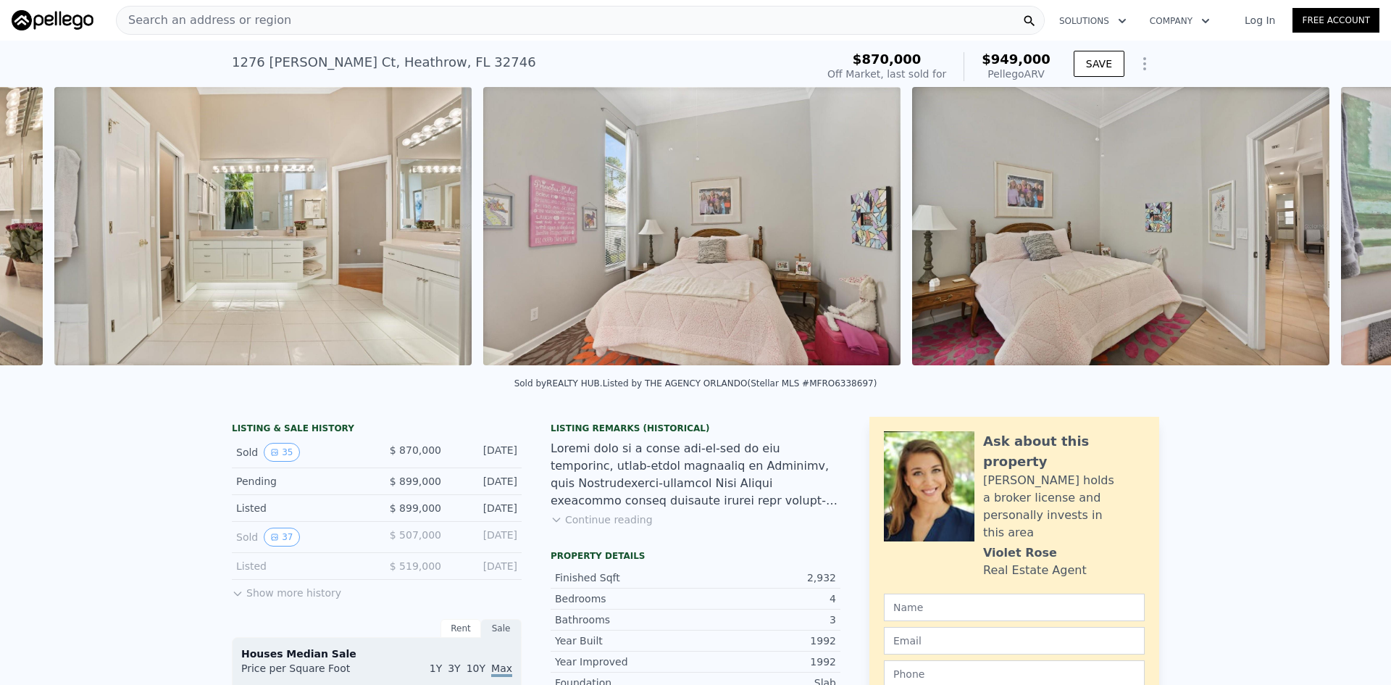
scroll to position [0, 7524]
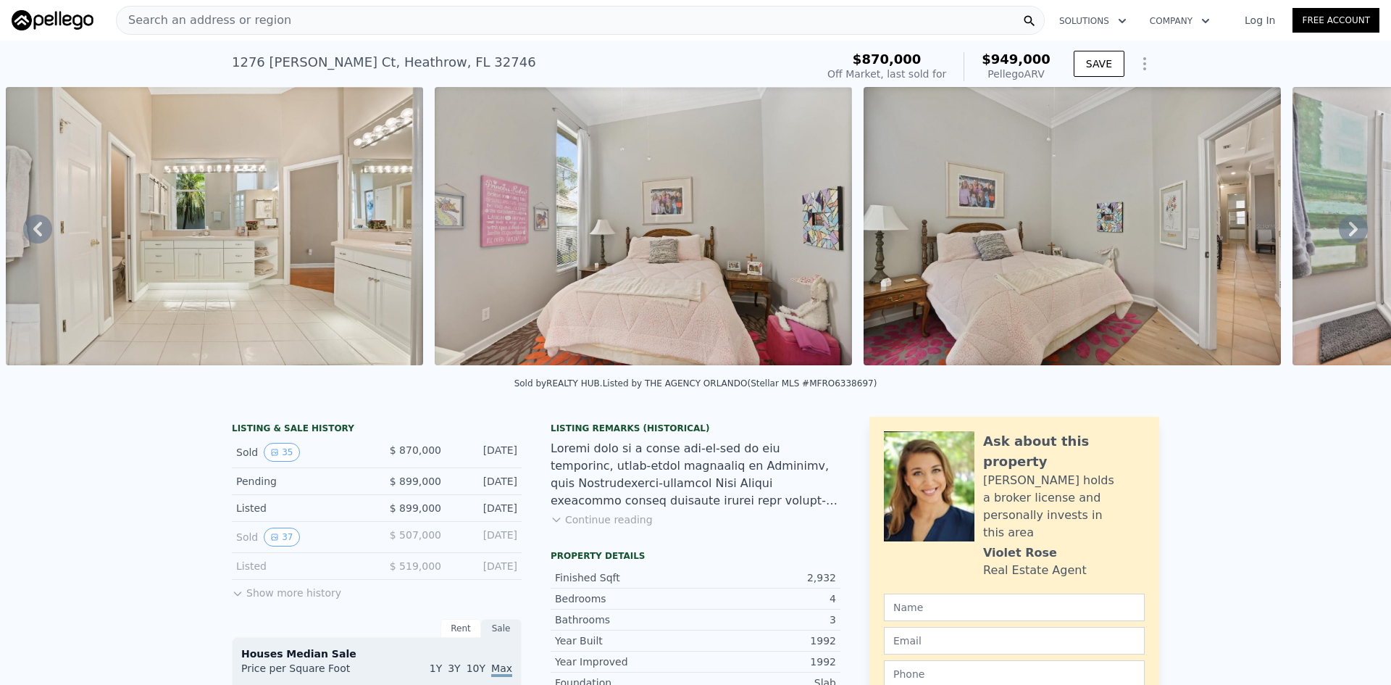
click at [1346, 228] on icon at bounding box center [1353, 228] width 29 height 29
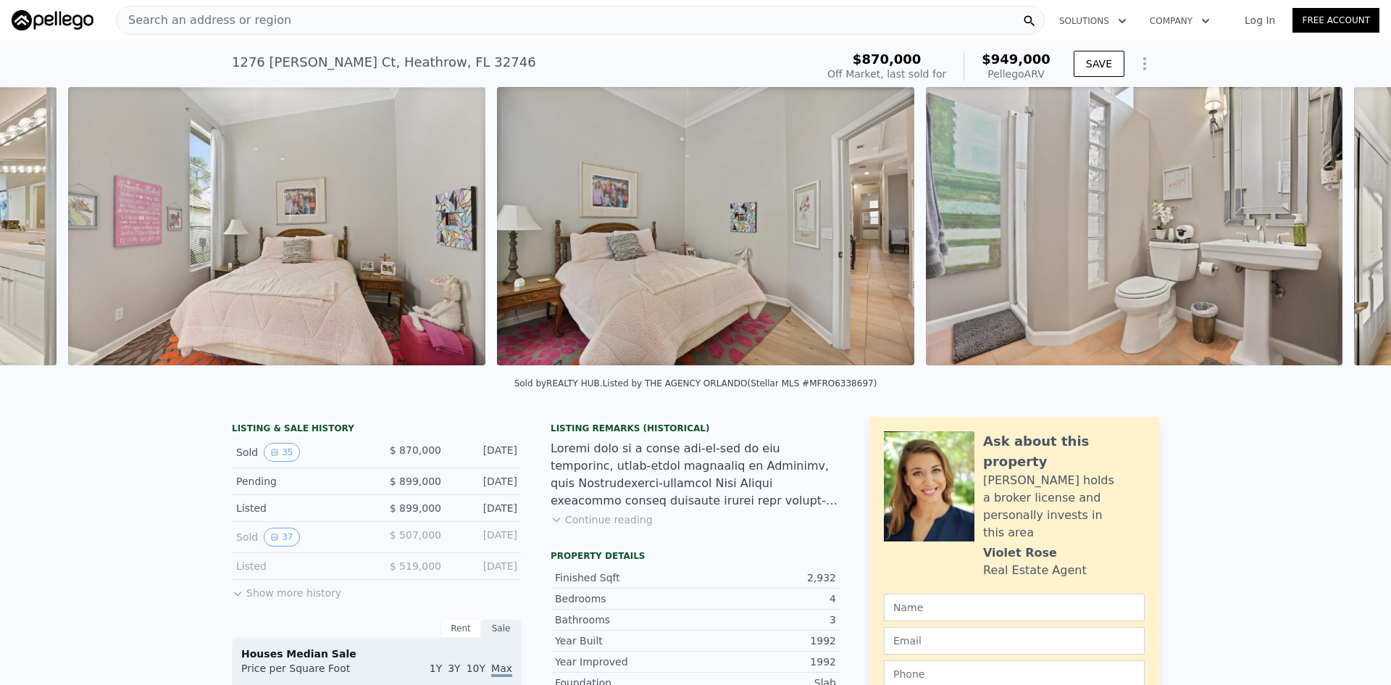
scroll to position [0, 7953]
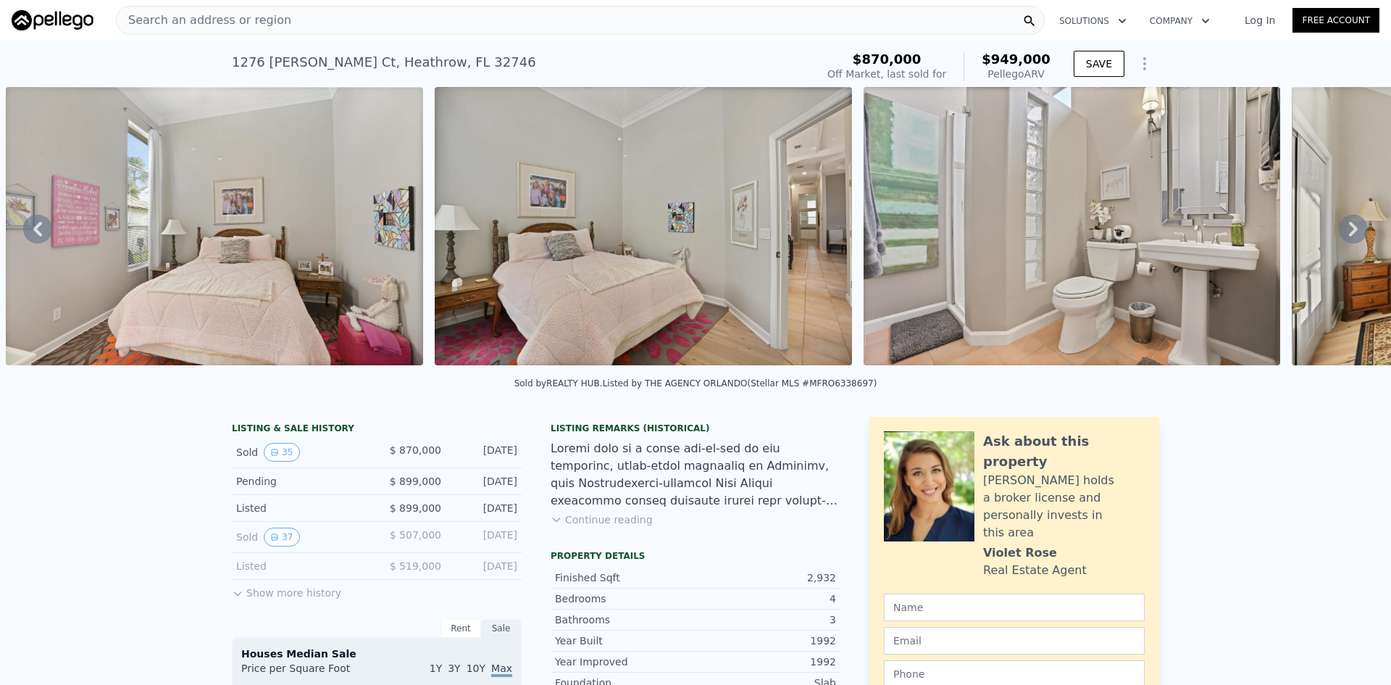
click at [1346, 228] on icon at bounding box center [1353, 228] width 29 height 29
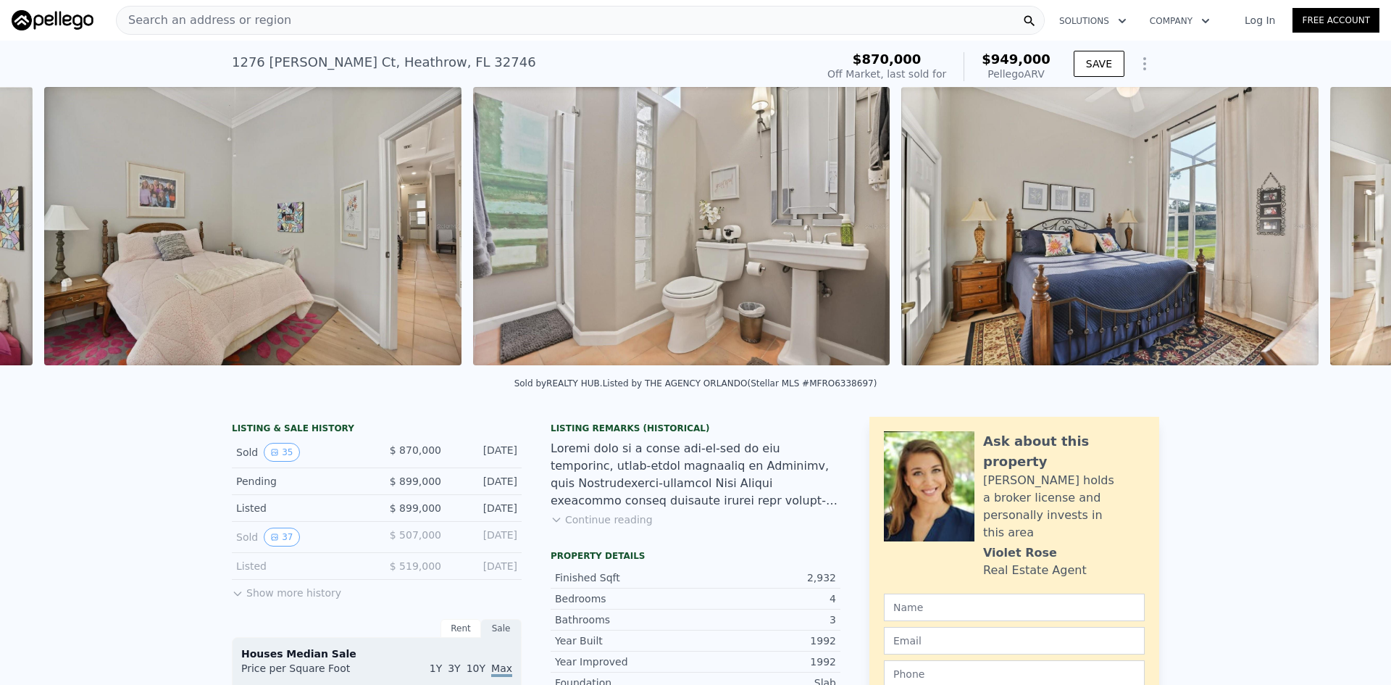
scroll to position [0, 8382]
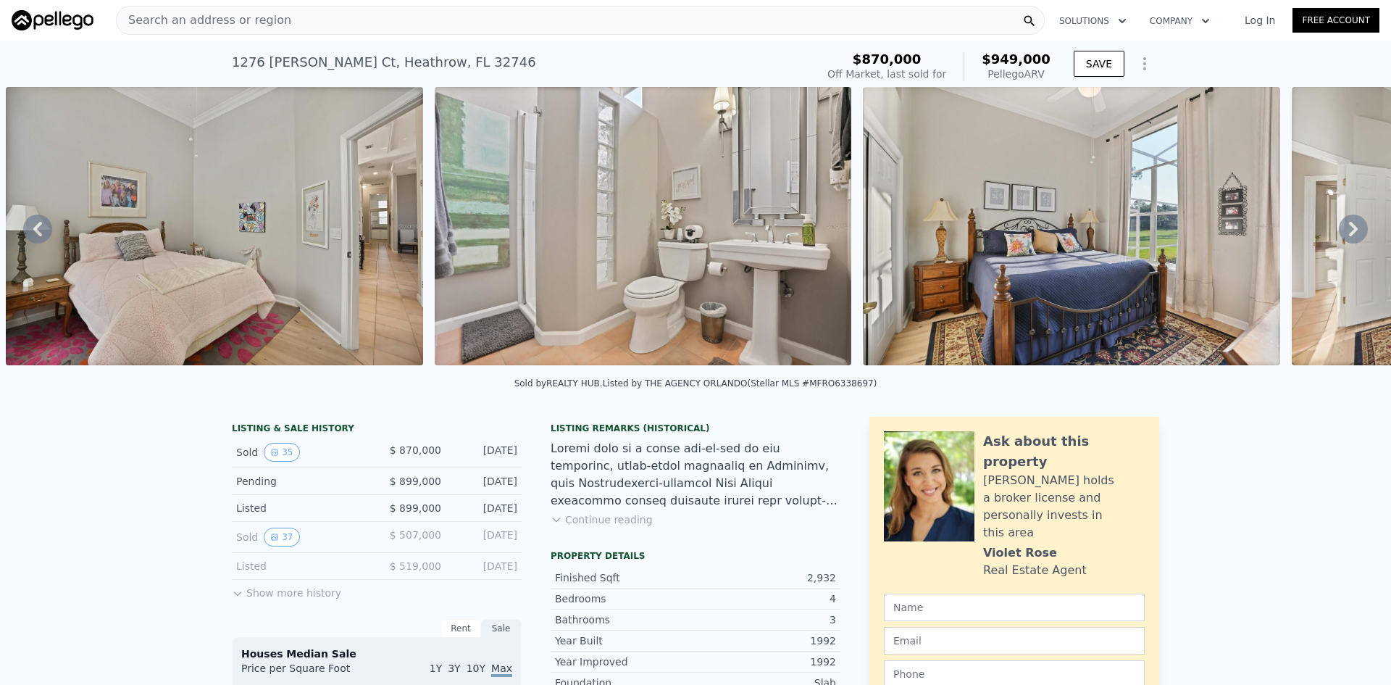
click at [1346, 228] on icon at bounding box center [1353, 228] width 29 height 29
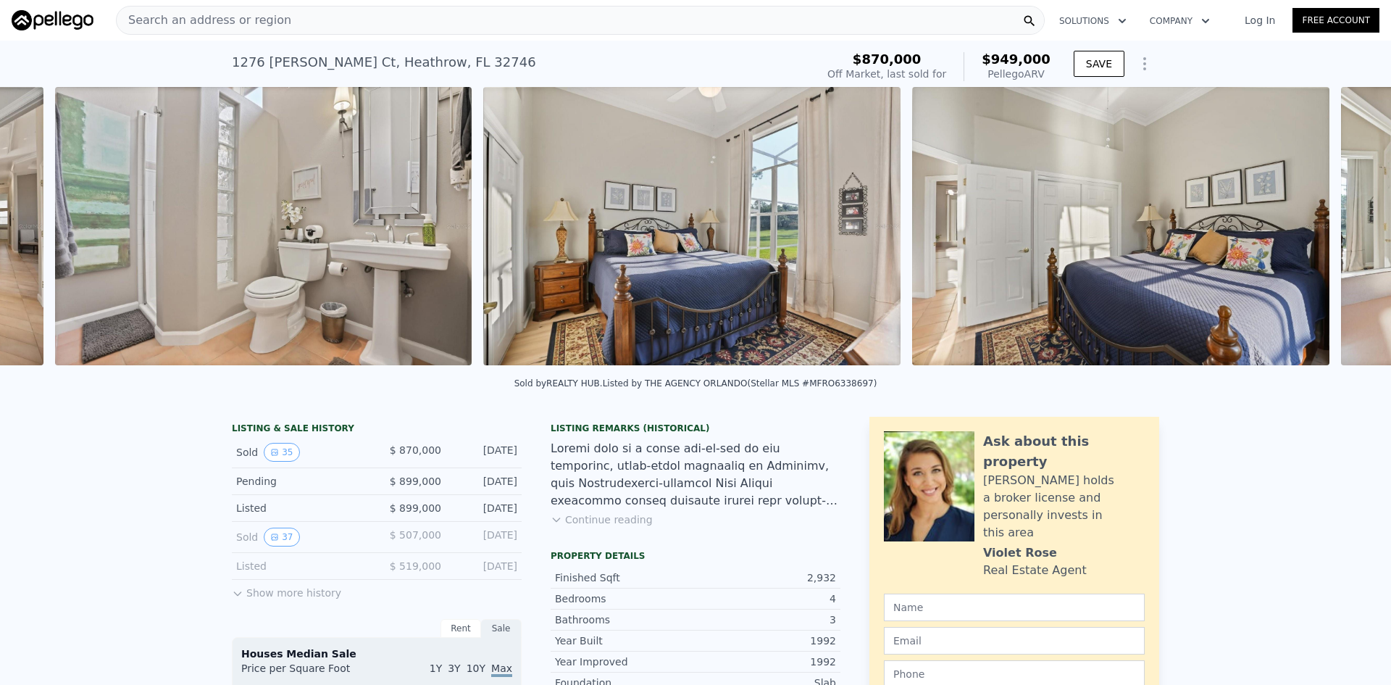
scroll to position [0, 8811]
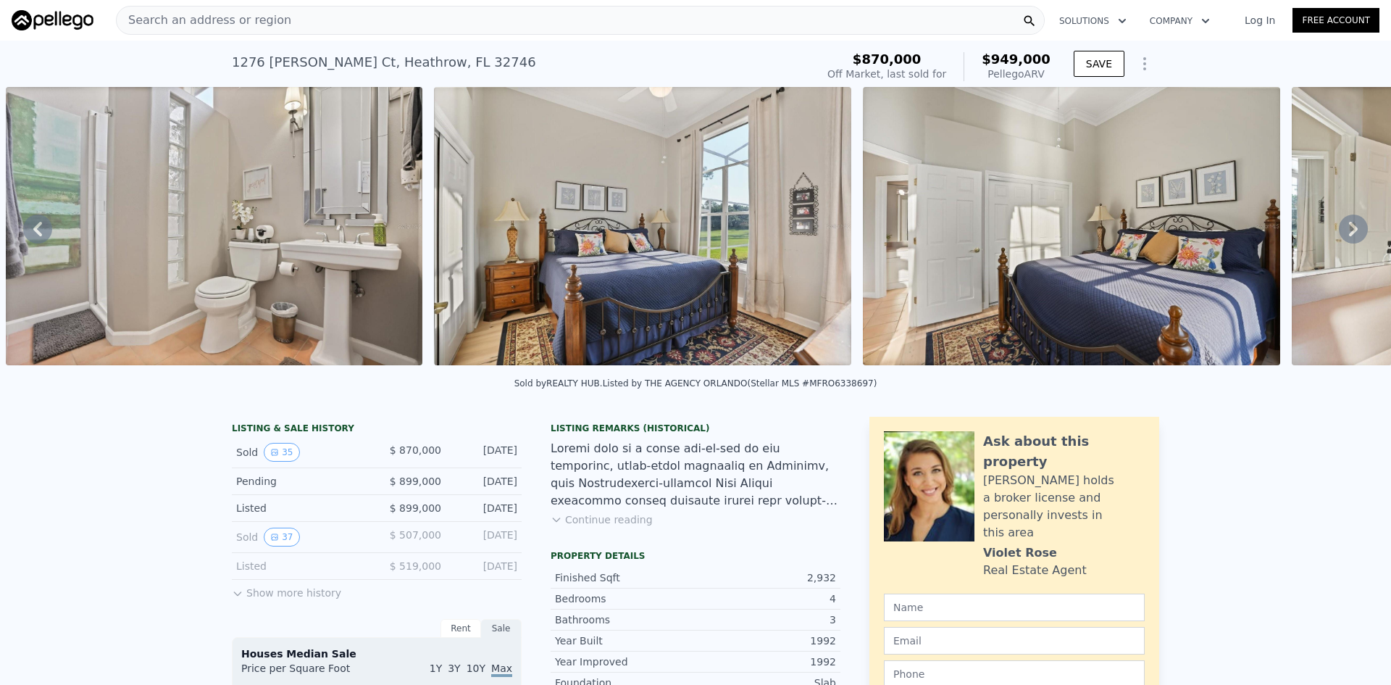
click at [1346, 228] on icon at bounding box center [1353, 228] width 29 height 29
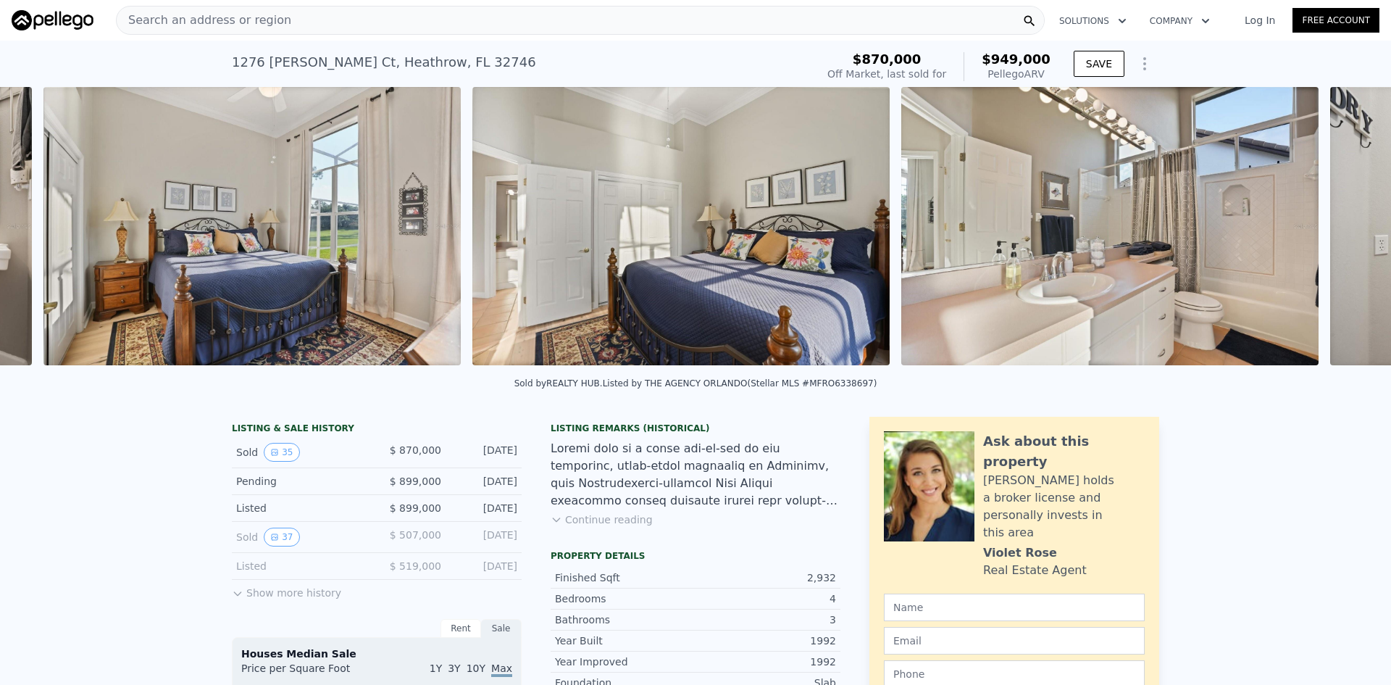
scroll to position [0, 9239]
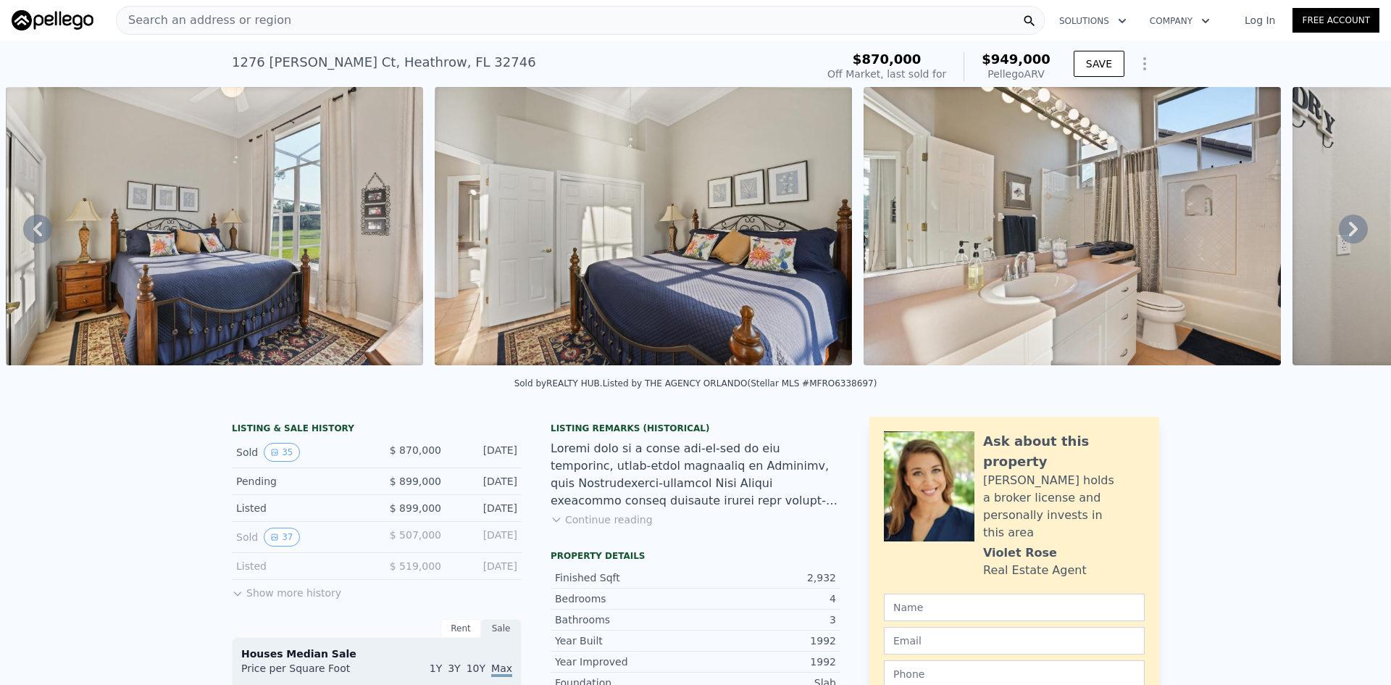
click at [1346, 228] on icon at bounding box center [1353, 228] width 29 height 29
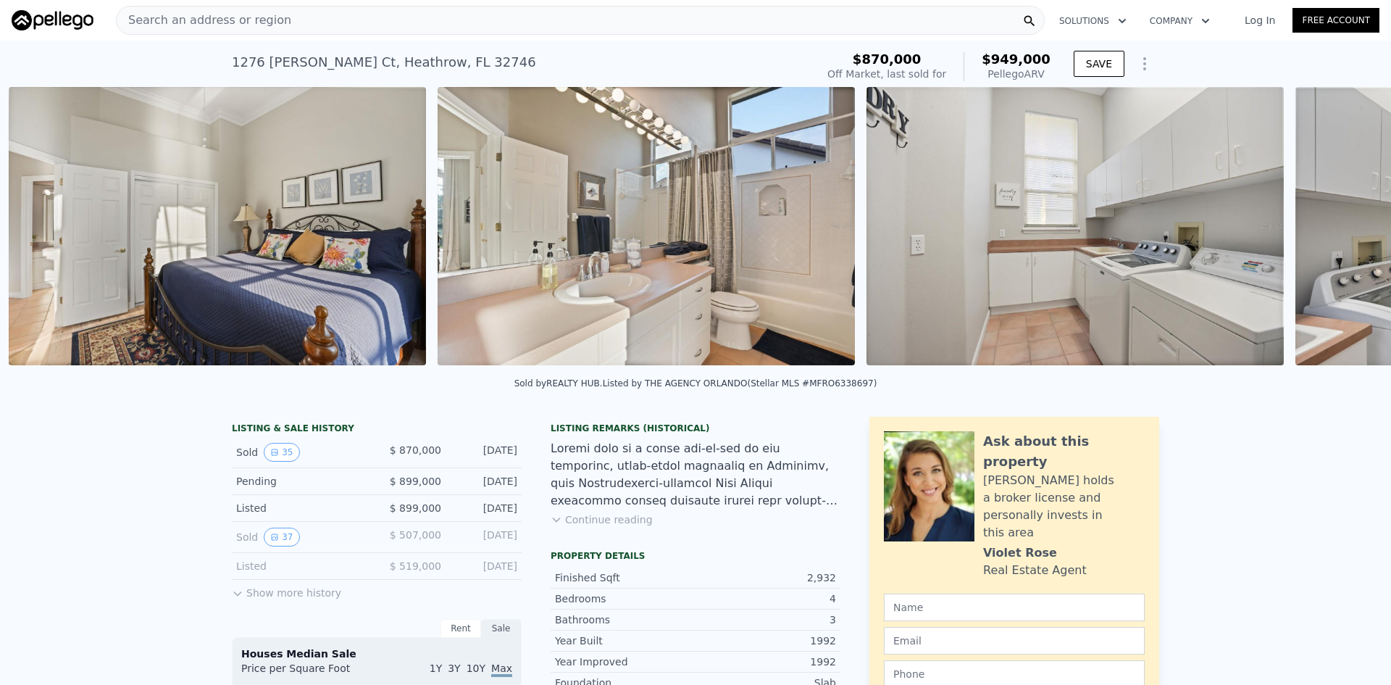
scroll to position [0, 9668]
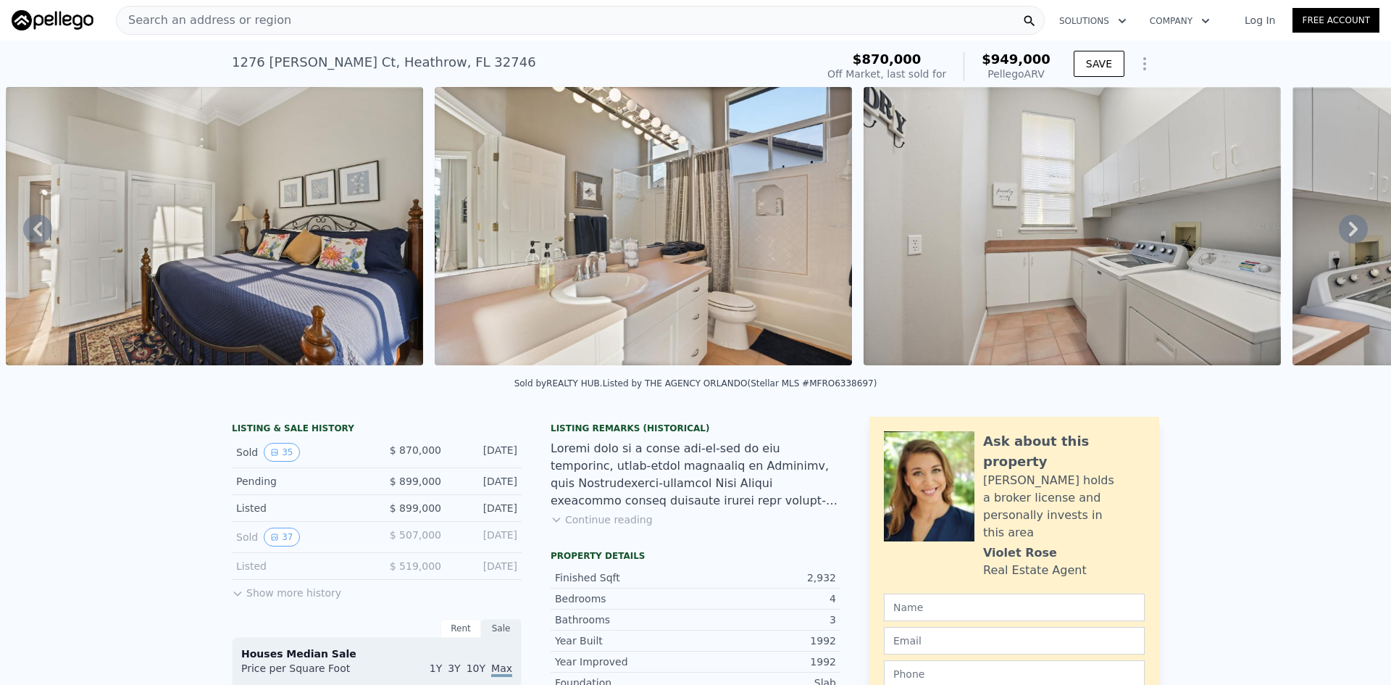
click at [1346, 228] on icon at bounding box center [1353, 228] width 29 height 29
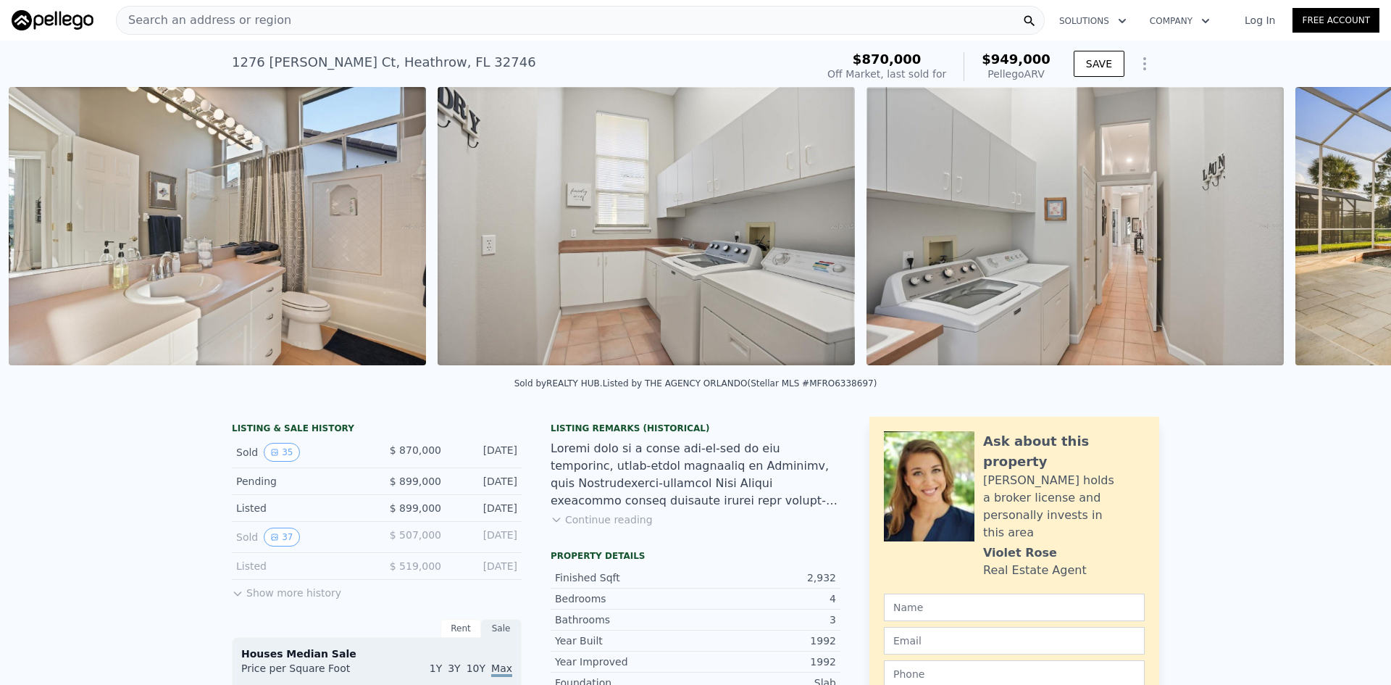
scroll to position [0, 10097]
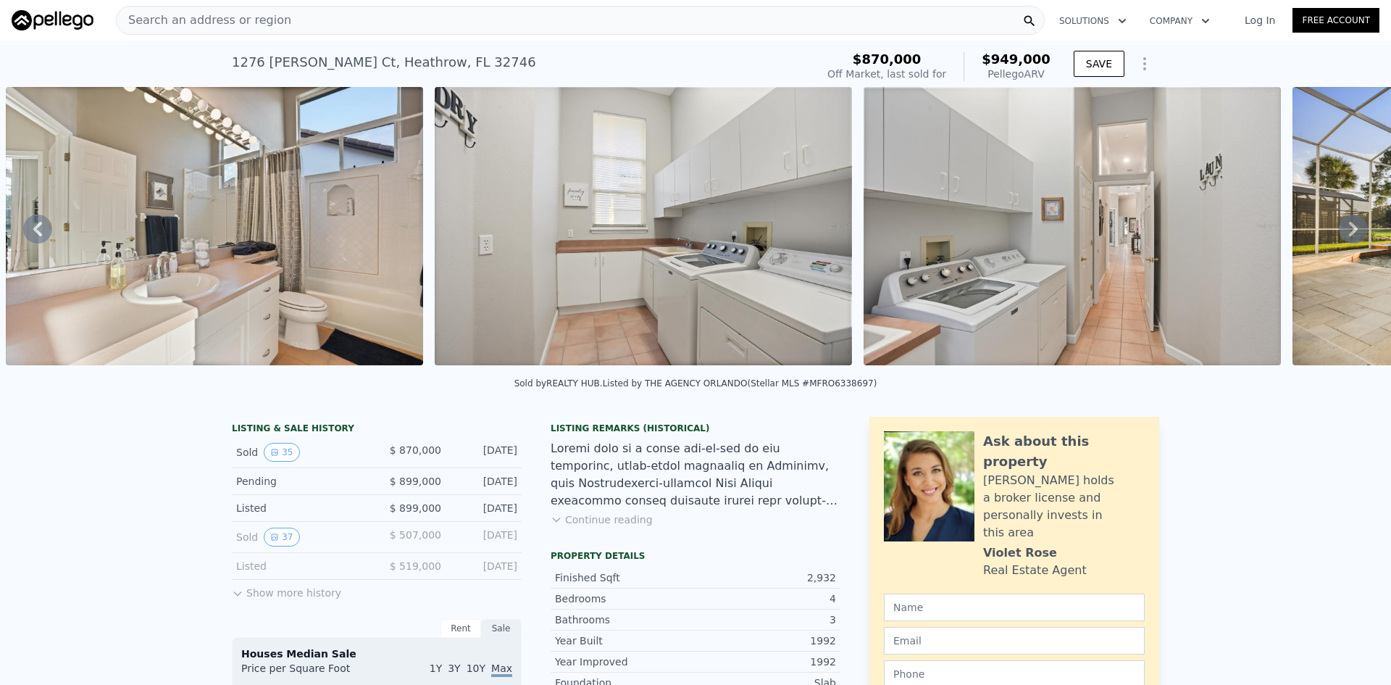
click at [1346, 228] on icon at bounding box center [1353, 228] width 29 height 29
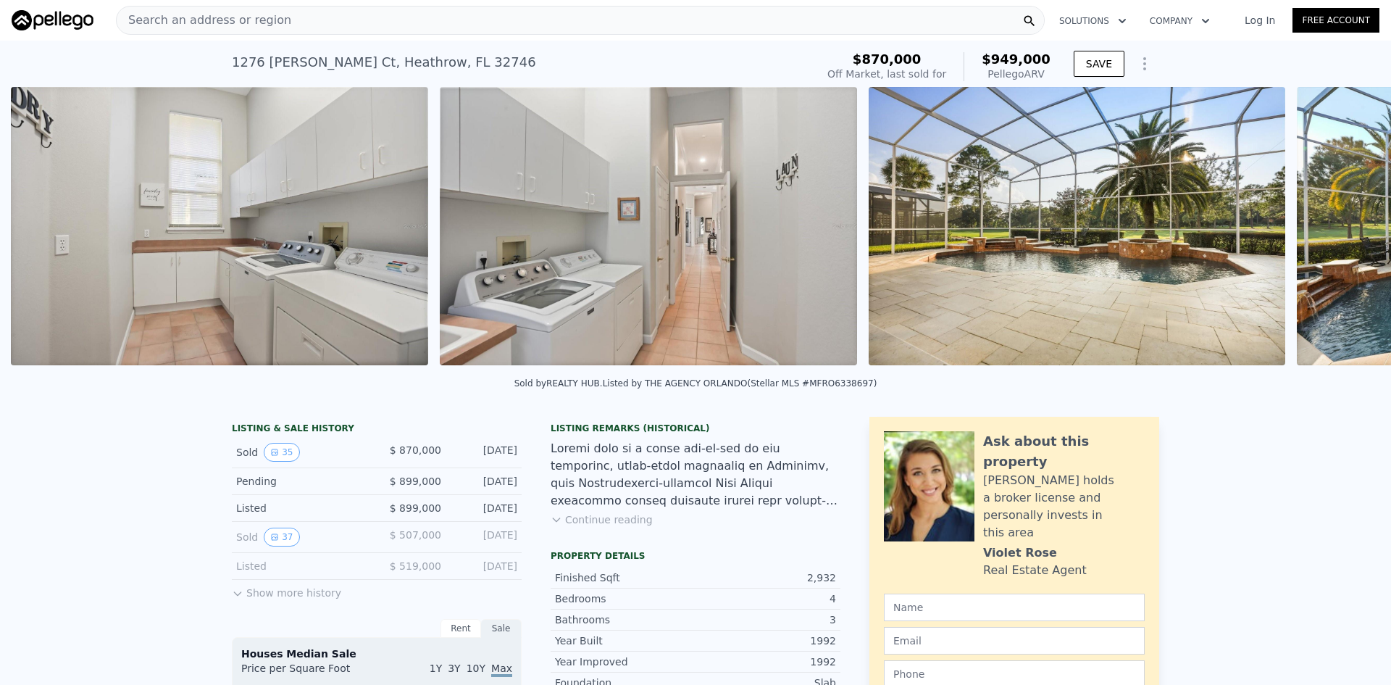
scroll to position [0, 10526]
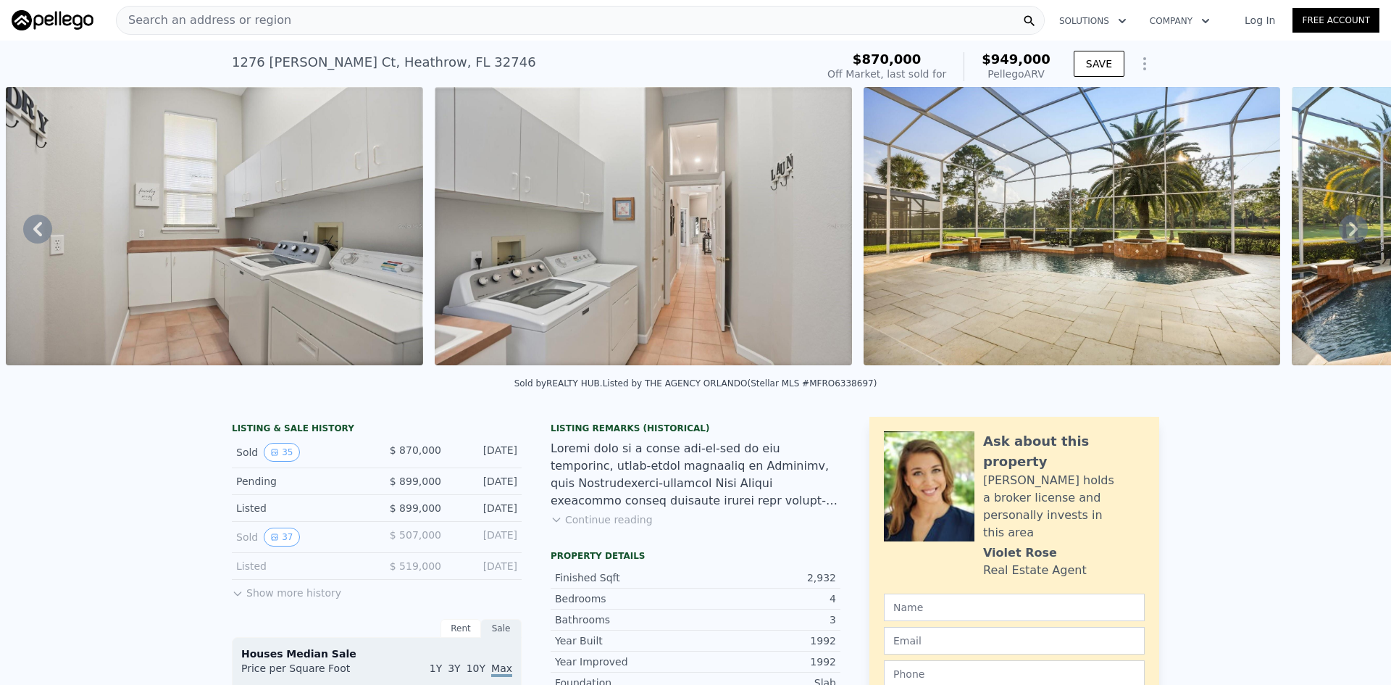
click at [1346, 228] on icon at bounding box center [1353, 228] width 29 height 29
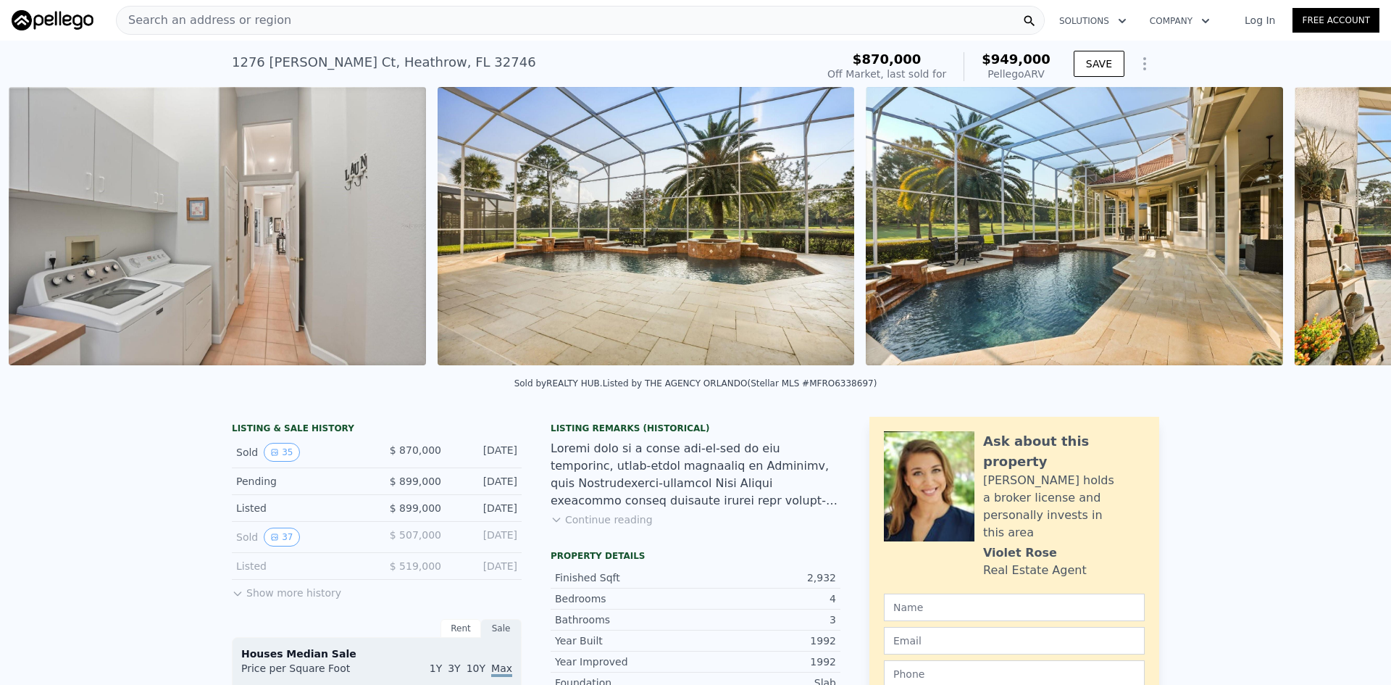
scroll to position [0, 10955]
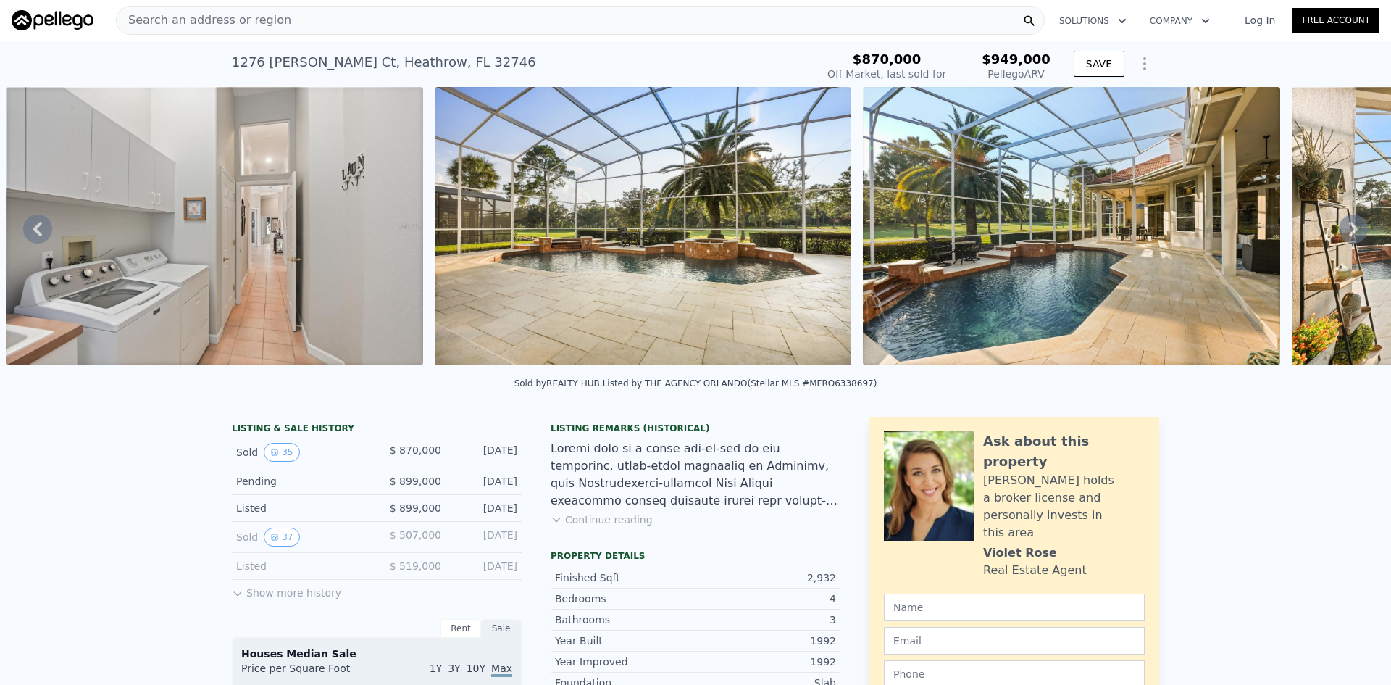
click at [1346, 228] on icon at bounding box center [1353, 228] width 29 height 29
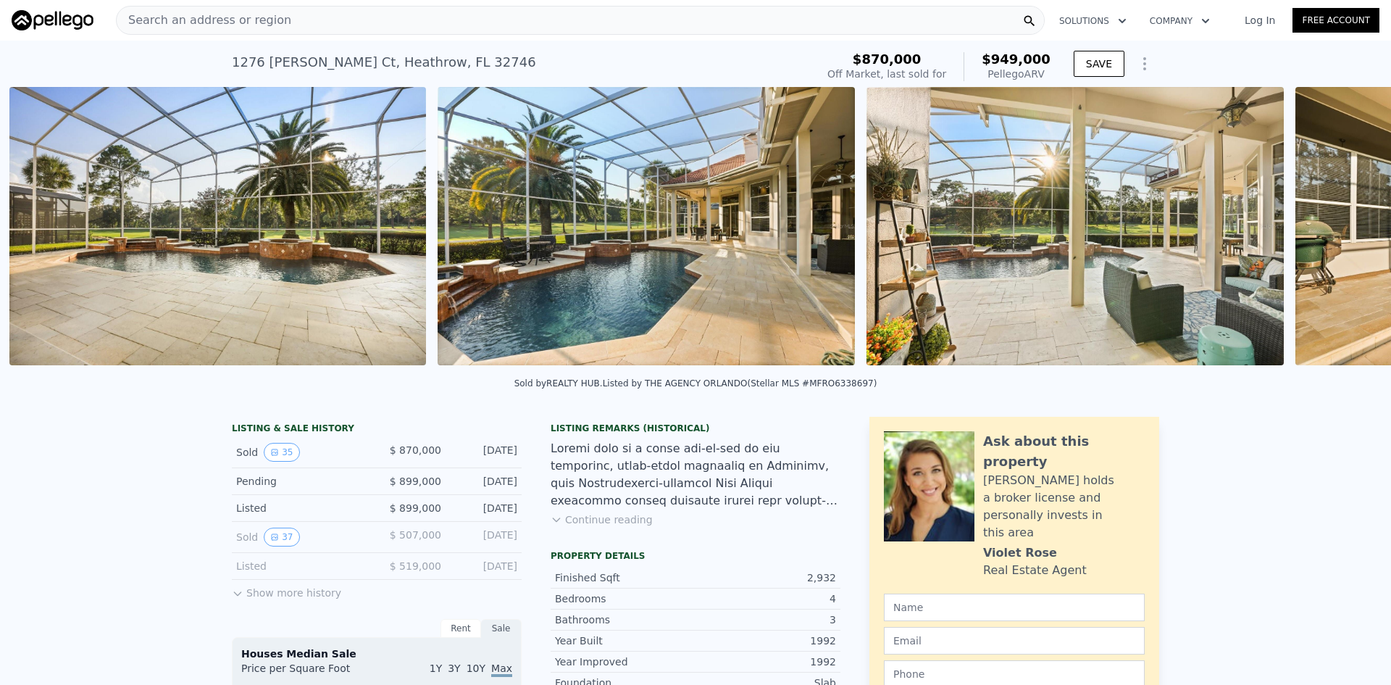
scroll to position [0, 11384]
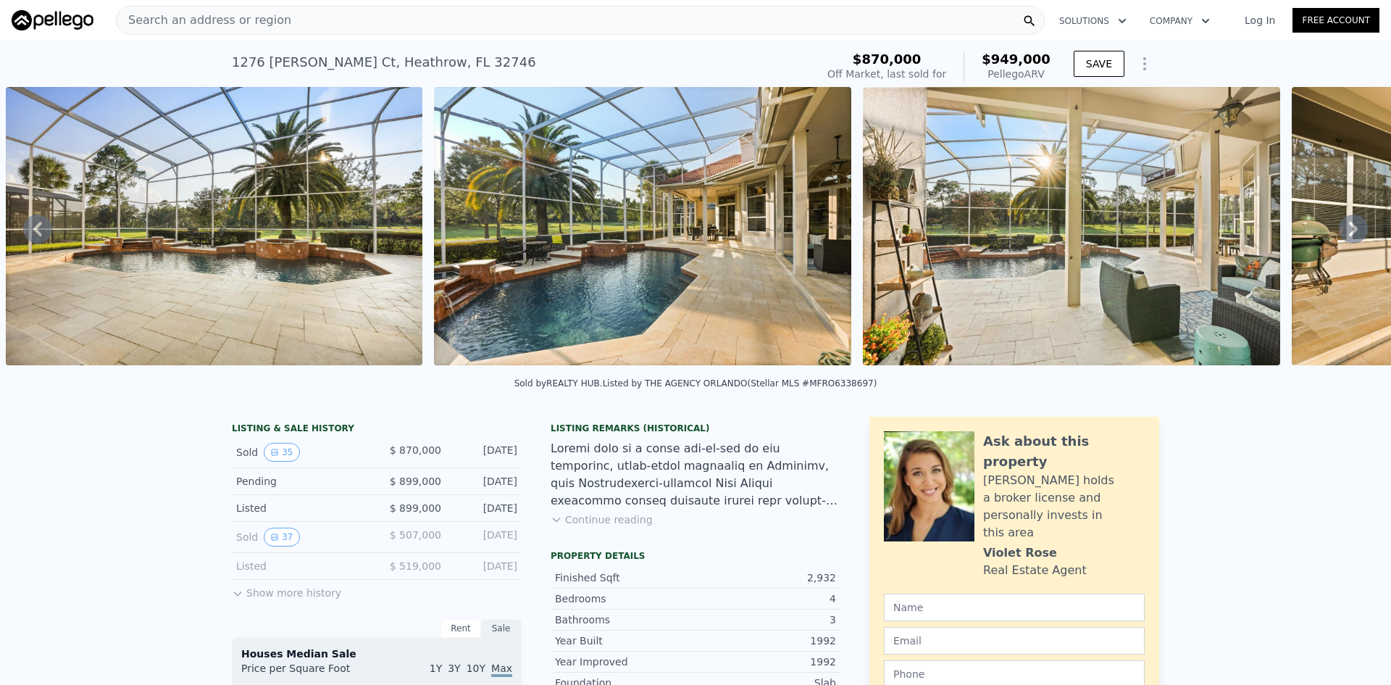
click at [1346, 228] on icon at bounding box center [1353, 228] width 29 height 29
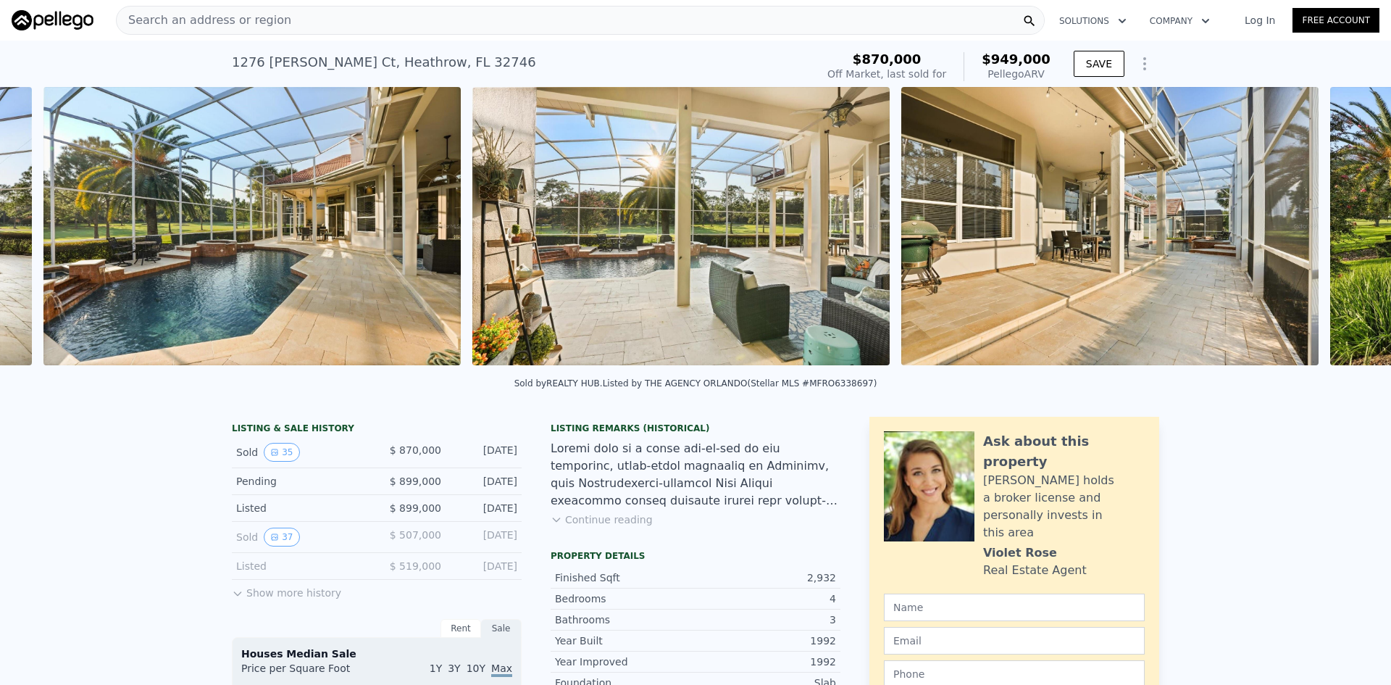
scroll to position [0, 11812]
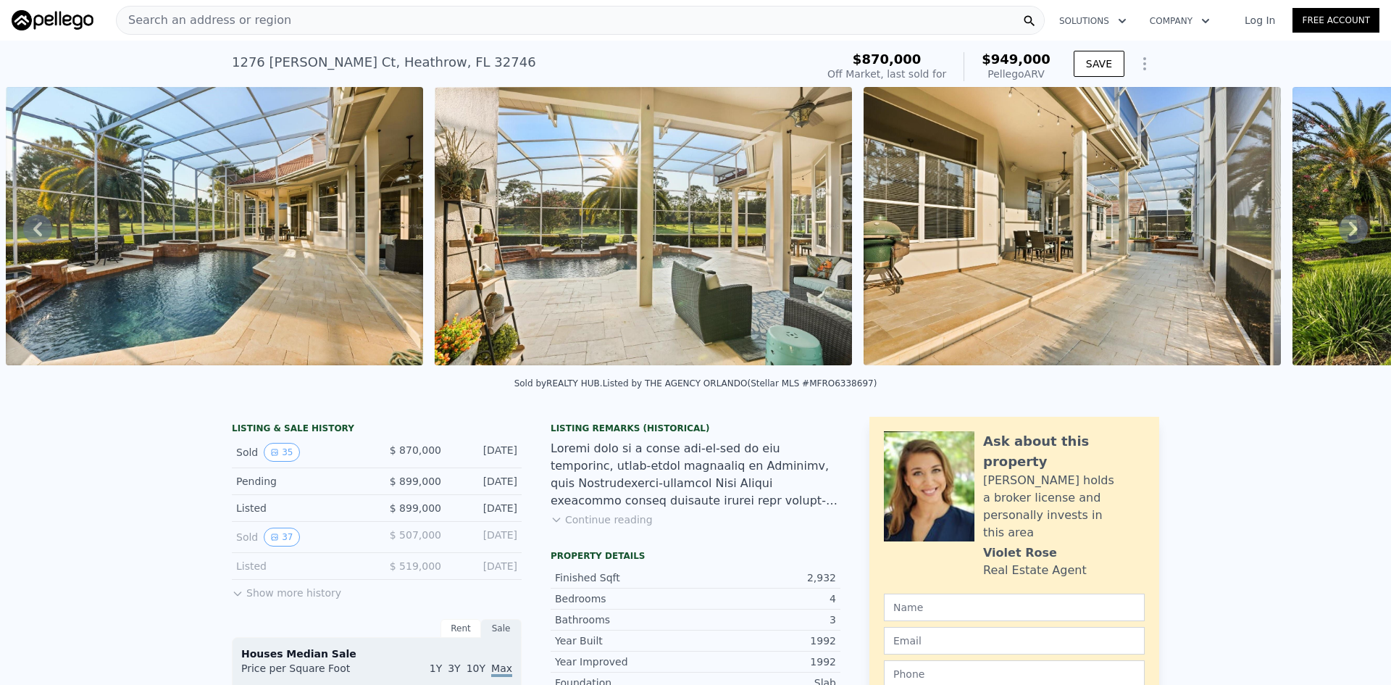
click at [1346, 228] on icon at bounding box center [1353, 228] width 29 height 29
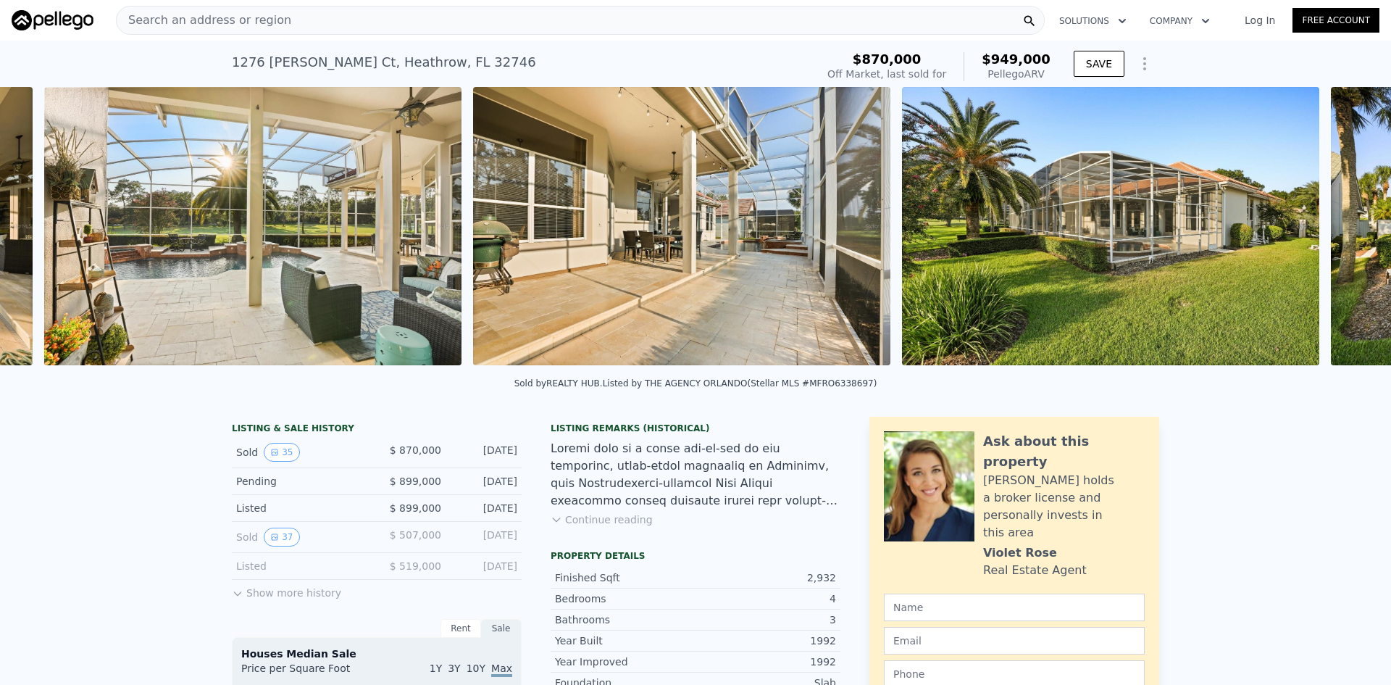
scroll to position [0, 12241]
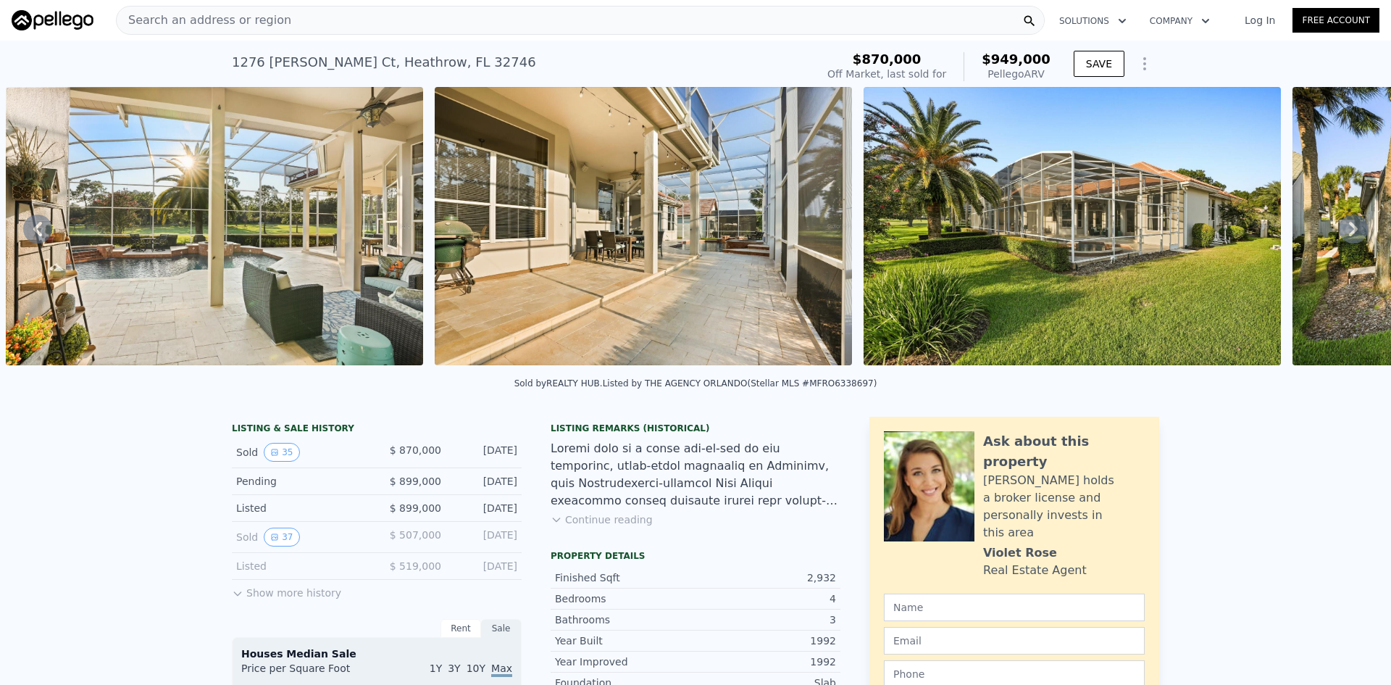
click at [1344, 228] on icon at bounding box center [1353, 228] width 29 height 29
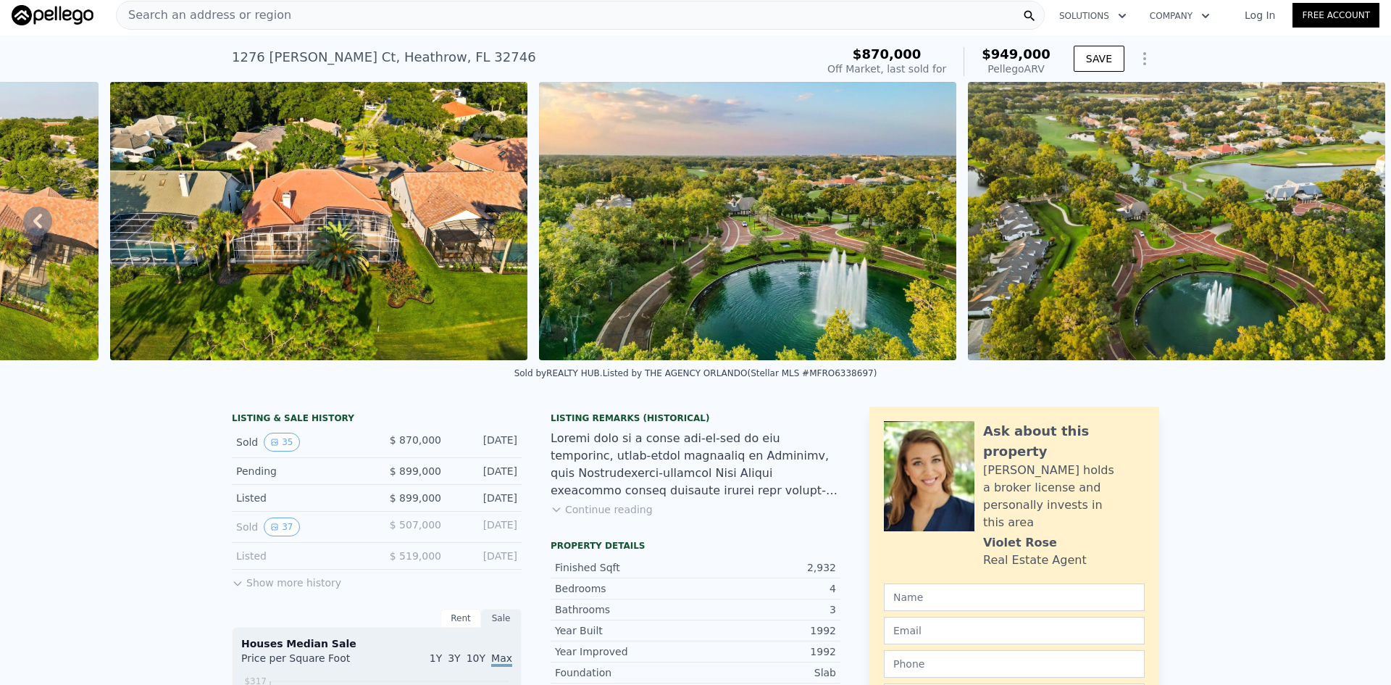
scroll to position [0, 0]
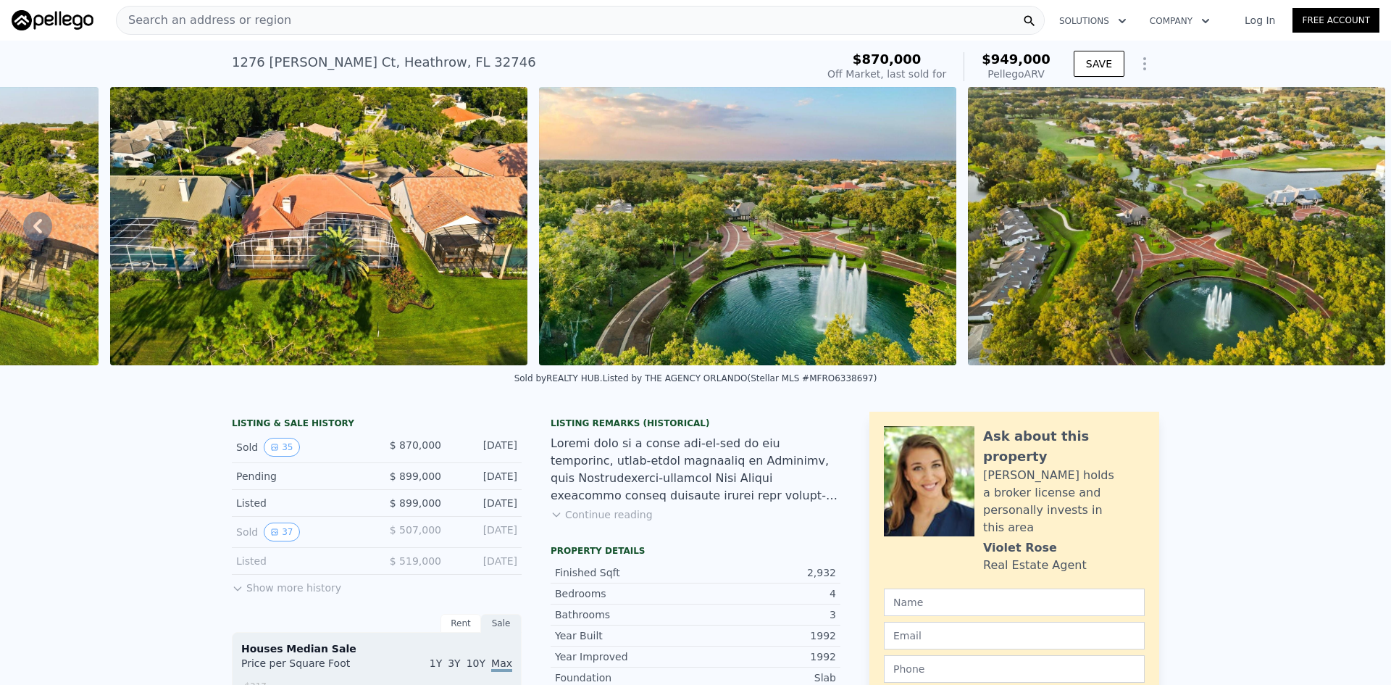
drag, startPoint x: 993, startPoint y: 74, endPoint x: 1046, endPoint y: 78, distance: 53.1
click at [1046, 78] on div "Pellego ARV" at bounding box center [1016, 74] width 69 height 14
copy div "Pellego ARV"
click at [345, 24] on div "Search an address or region" at bounding box center [580, 20] width 929 height 29
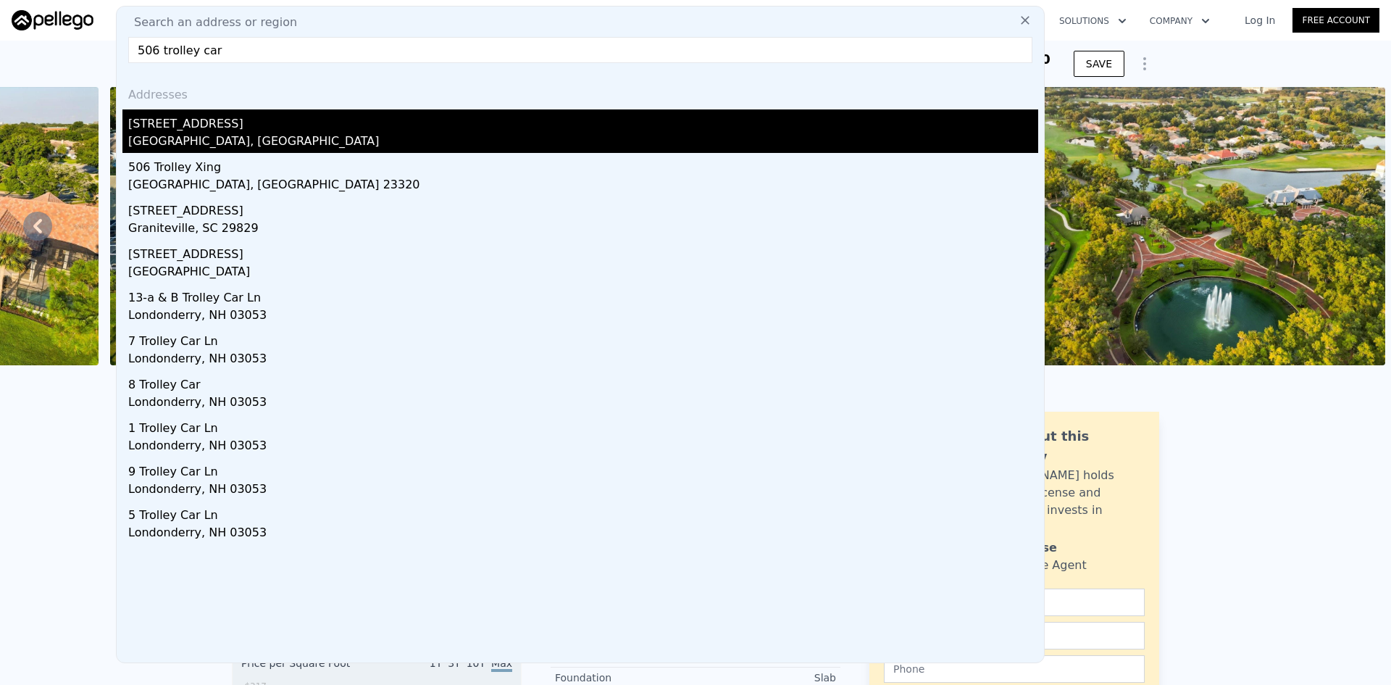
type input "506 trolley car"
click at [222, 129] on div "[STREET_ADDRESS]" at bounding box center [583, 120] width 910 height 23
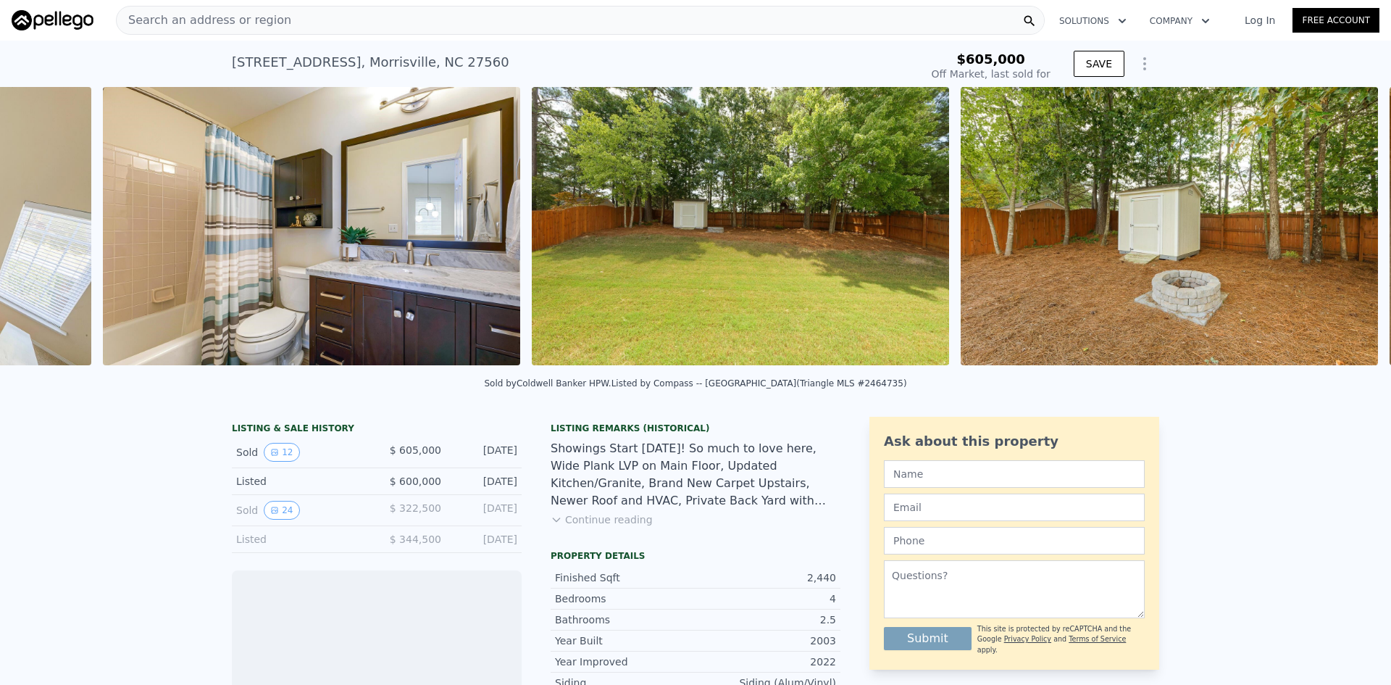
scroll to position [0, 3413]
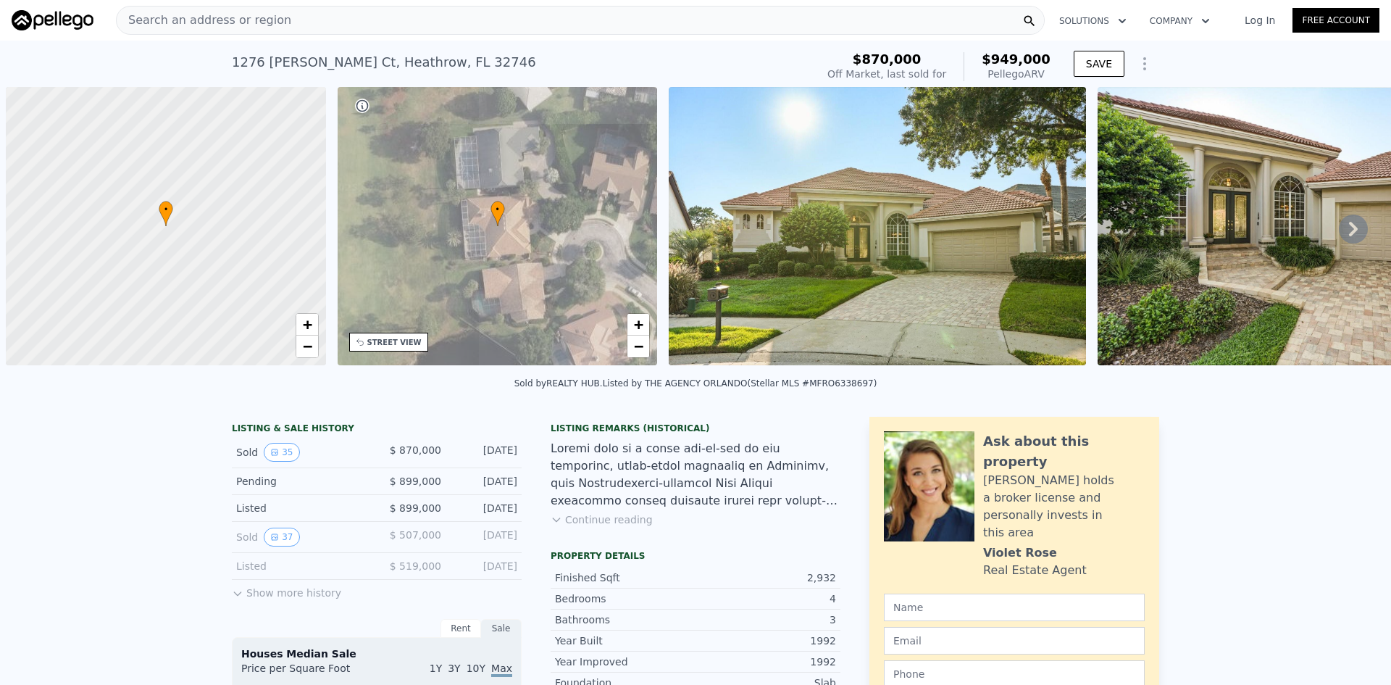
scroll to position [0, 6]
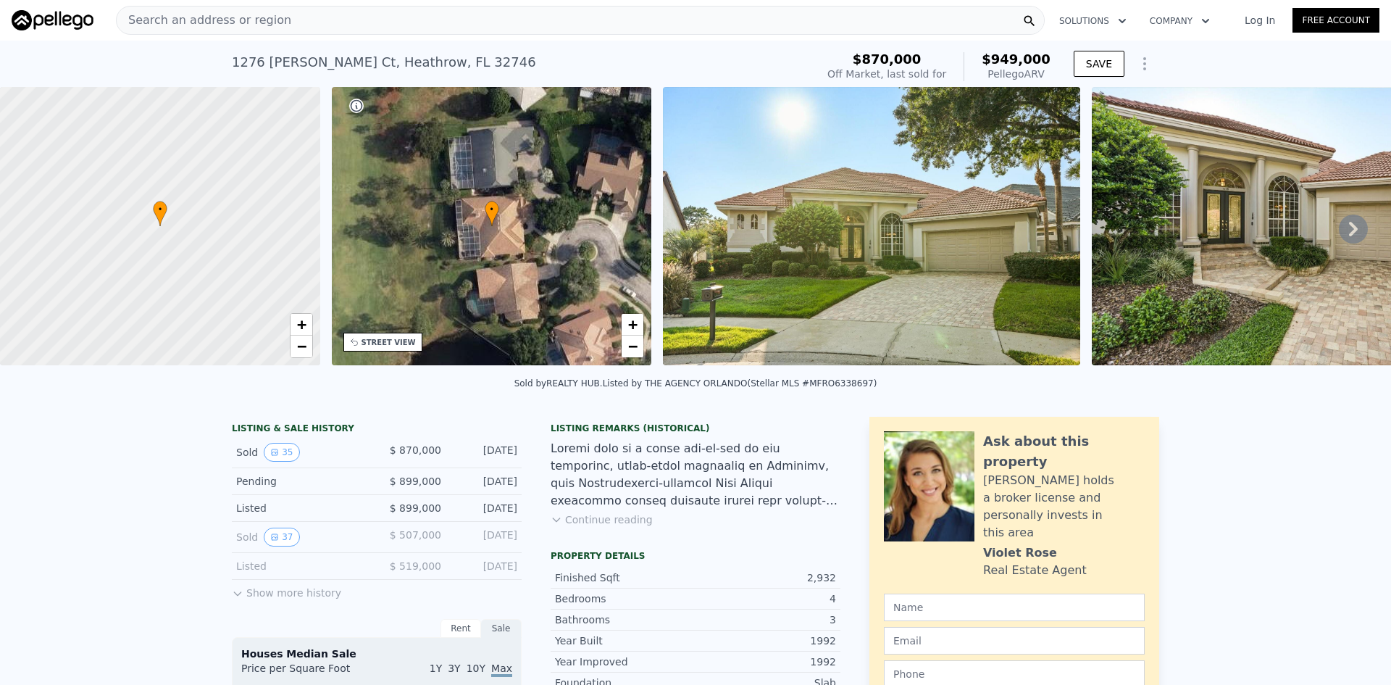
click at [372, 343] on div "STREET VIEW" at bounding box center [389, 342] width 54 height 11
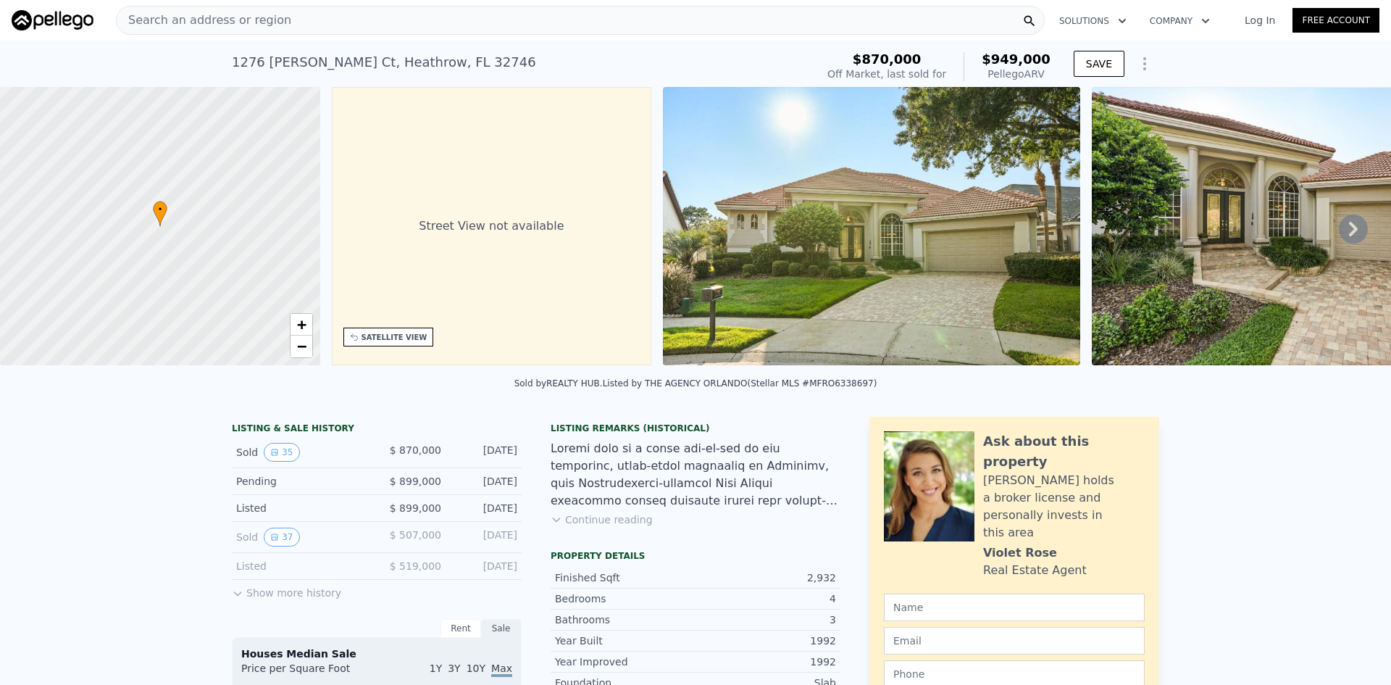
click at [373, 331] on div "SATELLITE VIEW" at bounding box center [388, 337] width 91 height 19
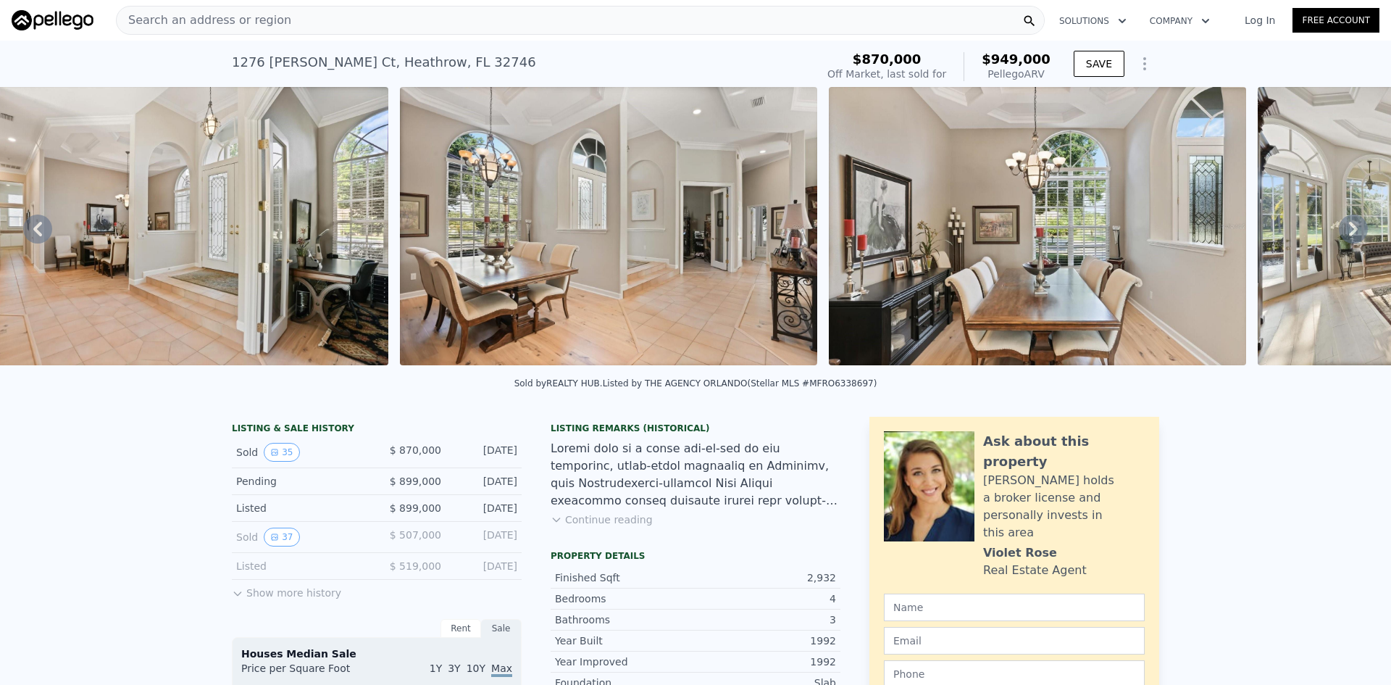
scroll to position [0, 1950]
